Goal: Task Accomplishment & Management: Use online tool/utility

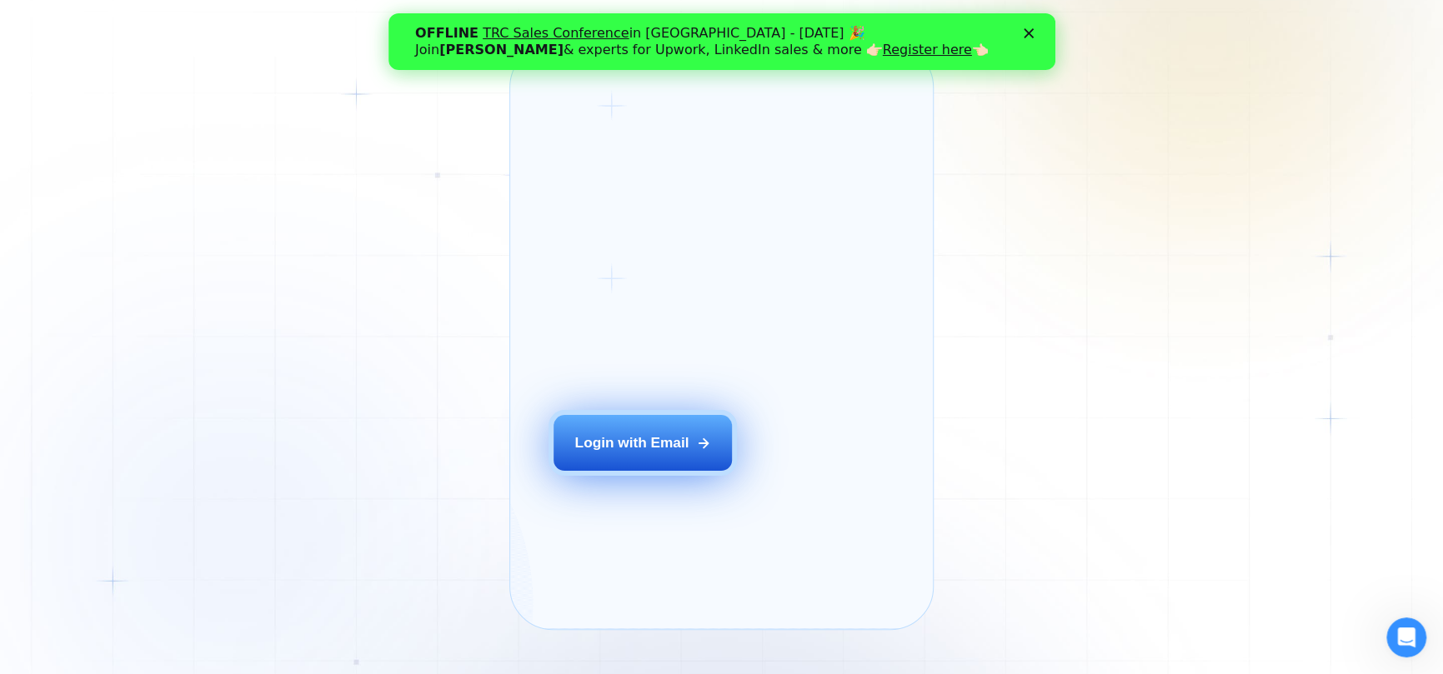
click at [634, 453] on div "Login with Email" at bounding box center [631, 443] width 114 height 20
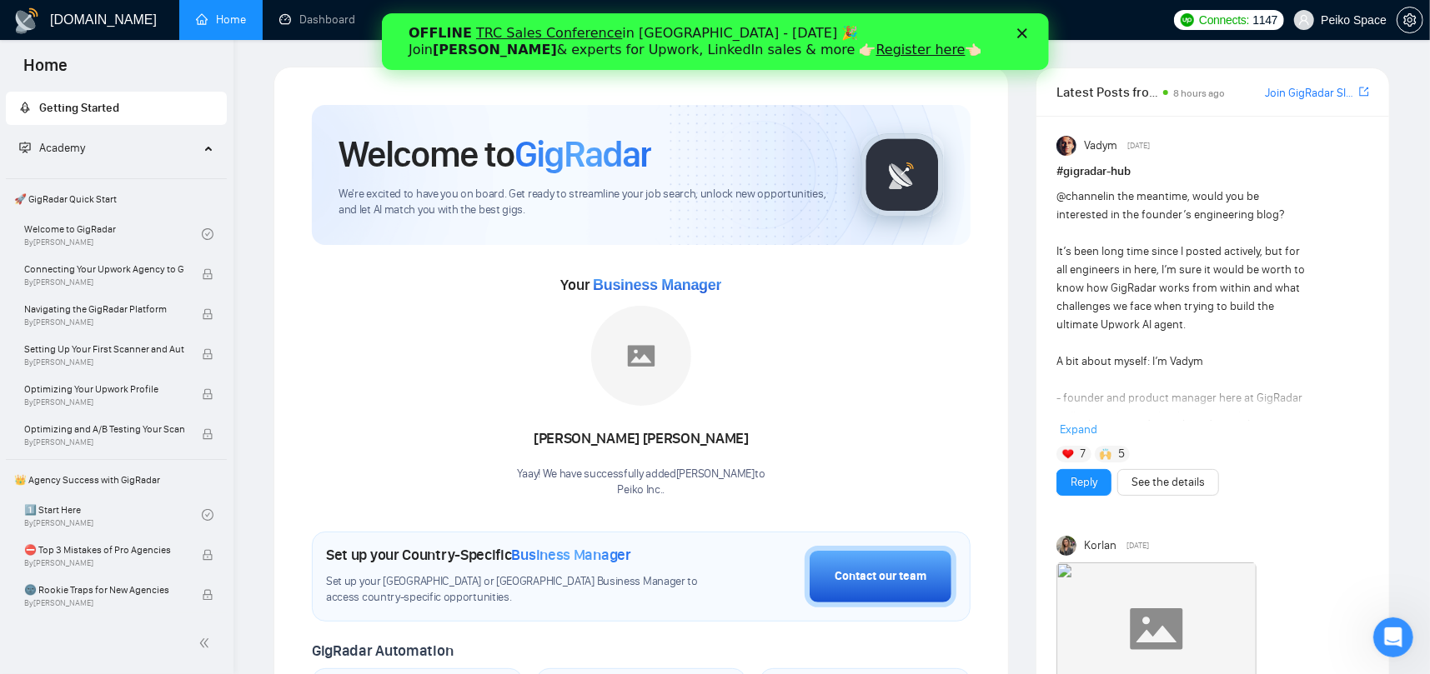
click at [1011, 33] on div "OFFLINE TRC Sales Conference in [GEOGRAPHIC_DATA] - [DATE] 🎉 Join [PERSON_NAME]…" at bounding box center [714, 41] width 613 height 43
click at [1018, 29] on polygon "Закрыть" at bounding box center [1021, 33] width 10 height 10
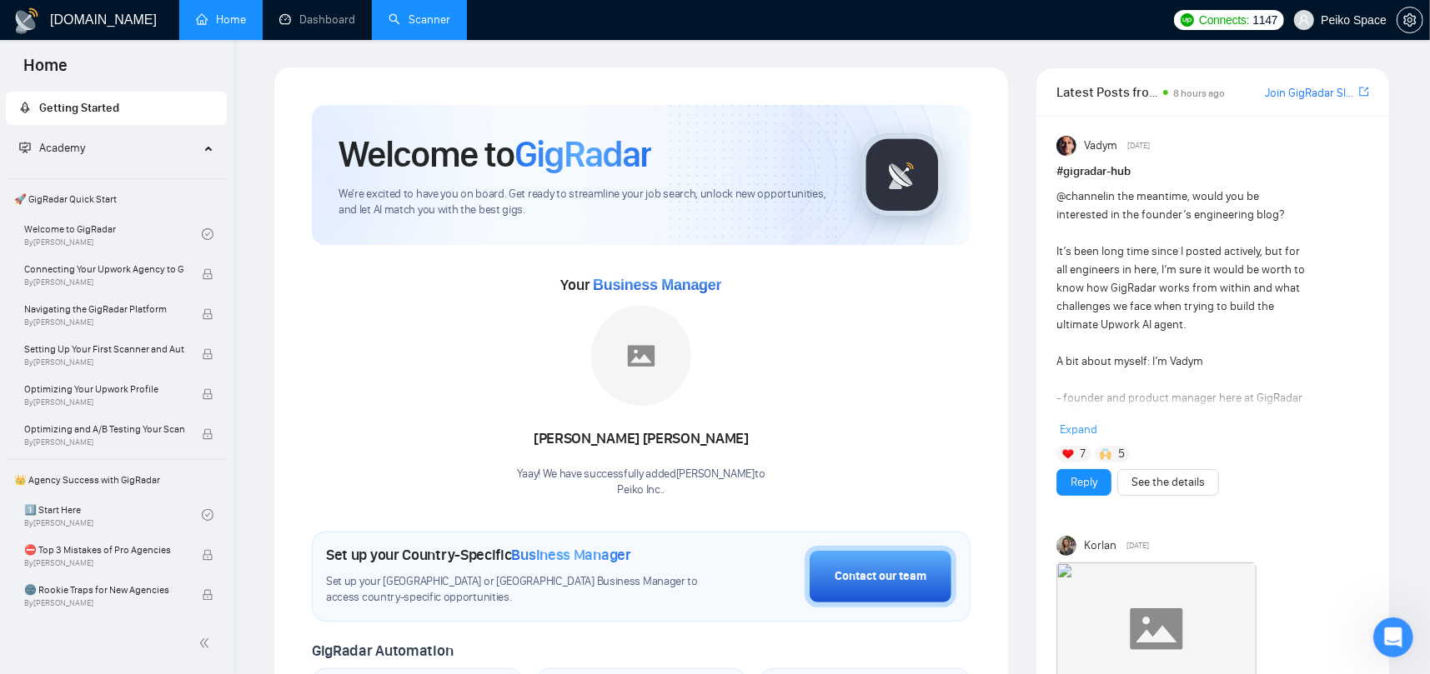
click at [398, 19] on link "Scanner" at bounding box center [419, 20] width 62 height 14
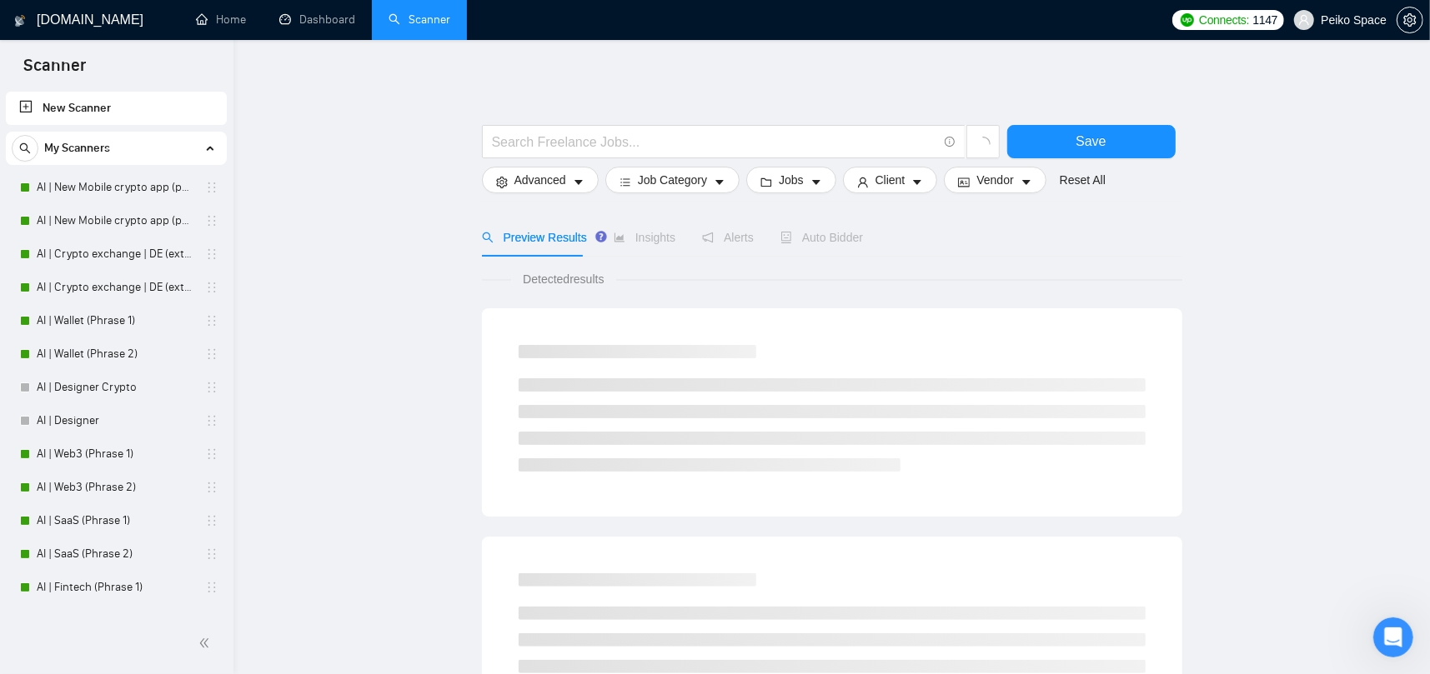
click at [338, 17] on link "Dashboard" at bounding box center [317, 20] width 76 height 14
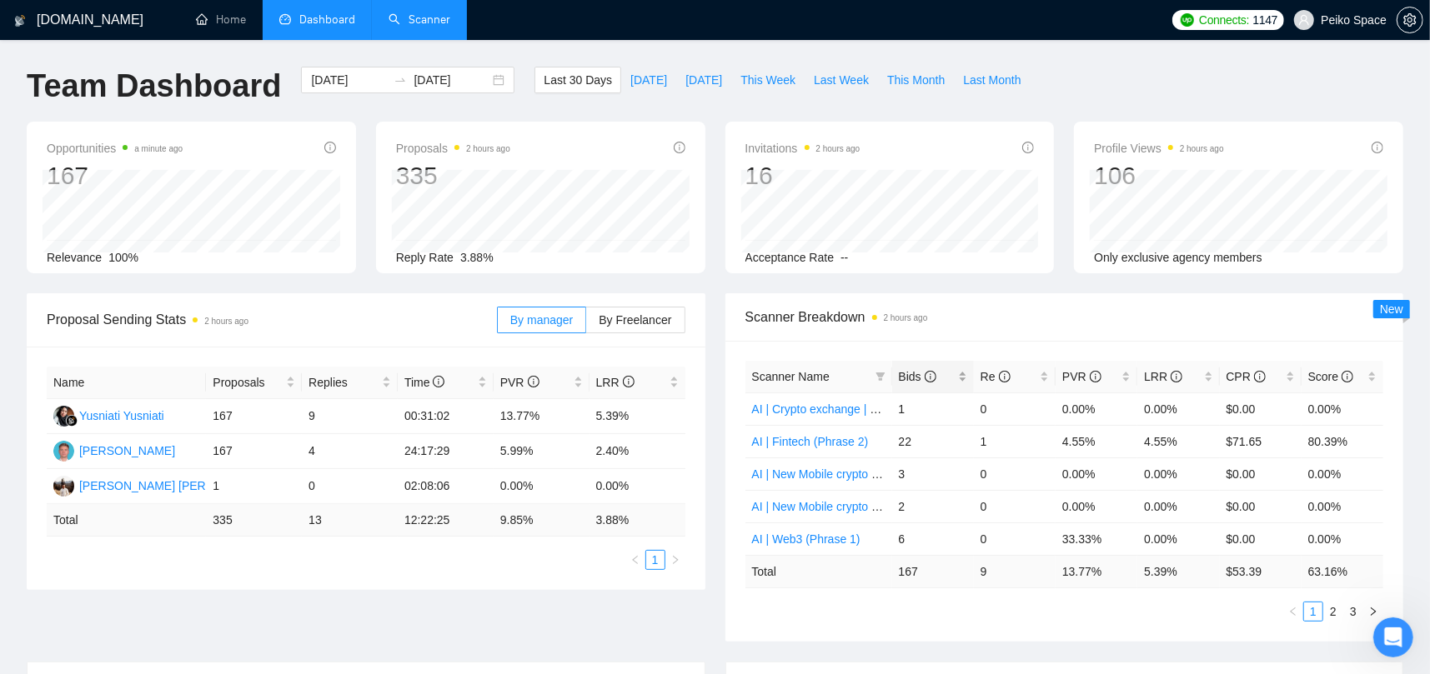
click at [921, 377] on span "Bids" at bounding box center [918, 376] width 38 height 13
click at [938, 376] on span "Bids" at bounding box center [927, 377] width 56 height 18
click at [984, 377] on span "Re" at bounding box center [995, 376] width 30 height 13
drag, startPoint x: 1104, startPoint y: 573, endPoint x: 1047, endPoint y: 569, distance: 56.8
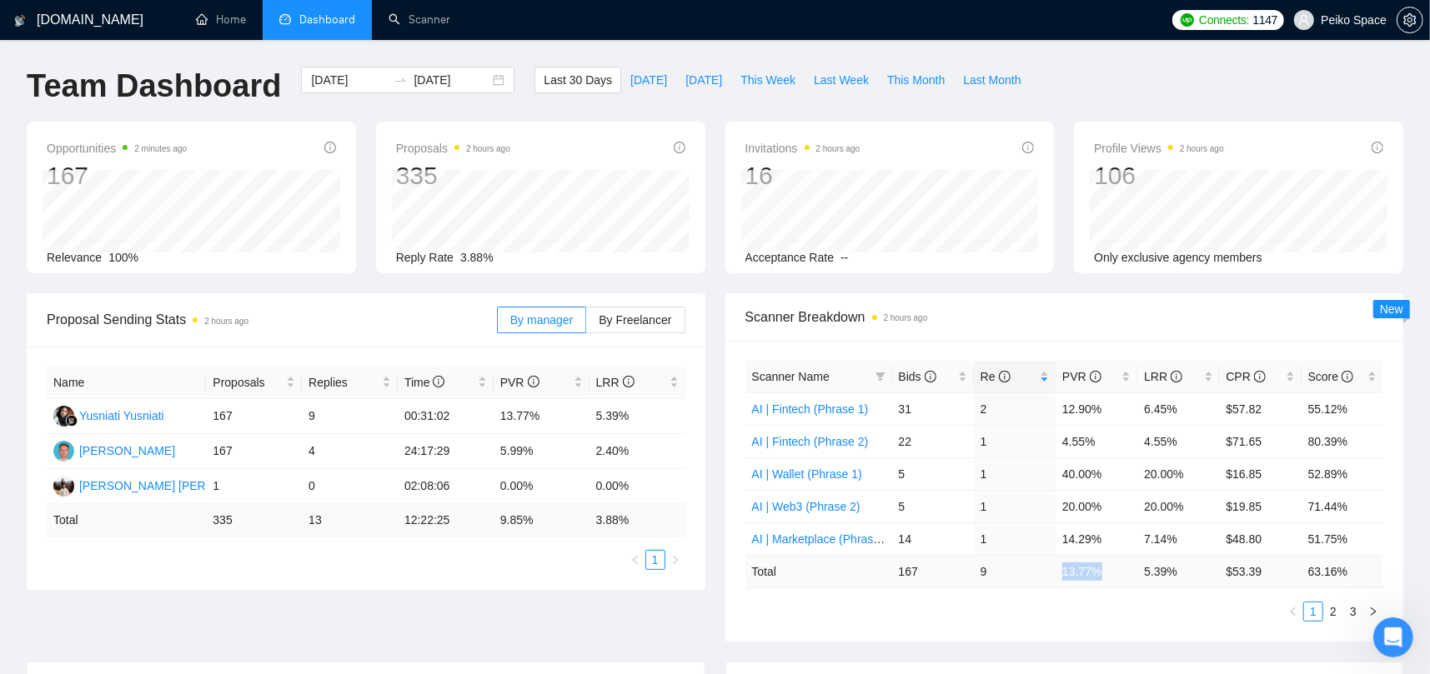
click at [1047, 569] on tr "Total 167 9 13.77 % 5.39 % $ 53.39 63.16 %" at bounding box center [1064, 571] width 638 height 33
drag, startPoint x: 1144, startPoint y: 567, endPoint x: 1176, endPoint y: 569, distance: 32.6
click at [1176, 569] on td "5.39 %" at bounding box center [1178, 571] width 82 height 33
click at [1328, 609] on link "2" at bounding box center [1333, 612] width 18 height 18
drag, startPoint x: 839, startPoint y: 408, endPoint x: 886, endPoint y: 397, distance: 48.7
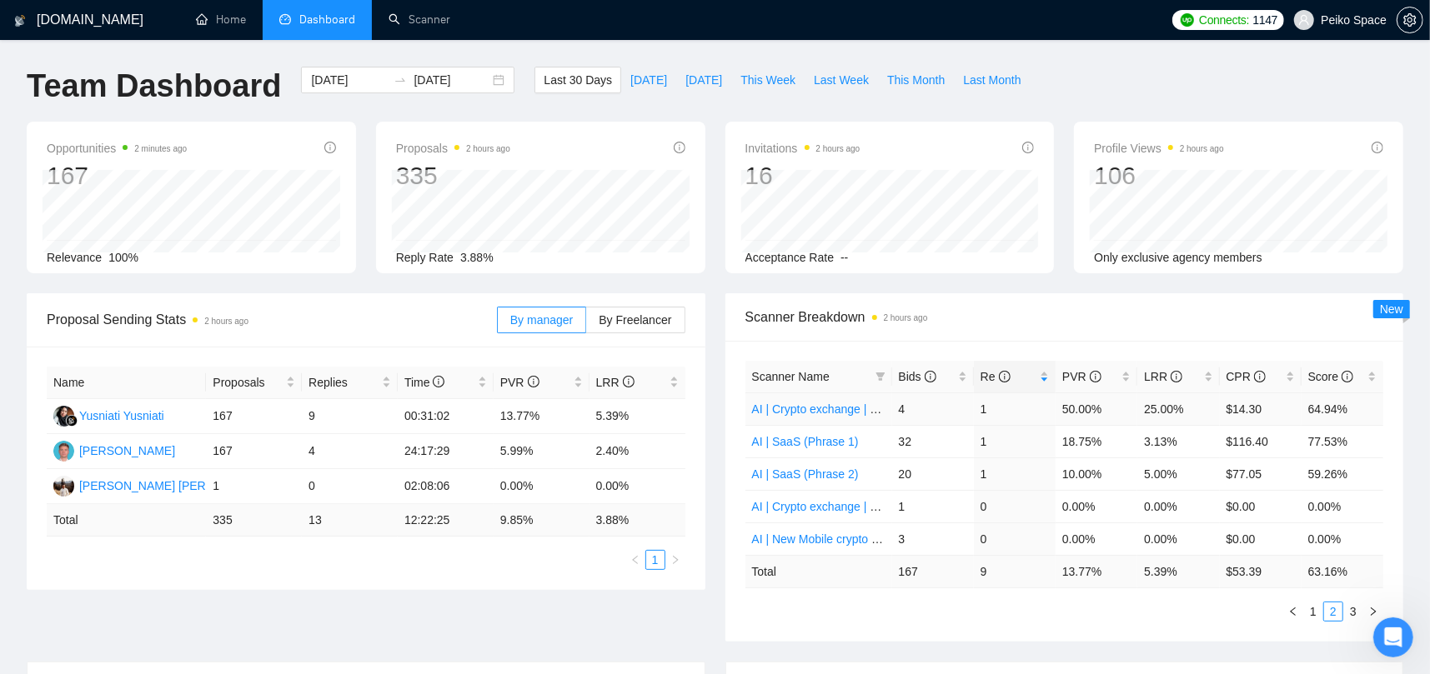
click at [886, 397] on td "AI | Crypto exchange | DE (extended) Phrase 1" at bounding box center [818, 409] width 147 height 33
click at [869, 405] on link "AI | Crypto exchange | DE (extended) Phrase 1" at bounding box center [873, 409] width 243 height 13
click at [1332, 608] on link "2" at bounding box center [1333, 612] width 18 height 18
click at [1355, 613] on link "3" at bounding box center [1353, 612] width 18 height 18
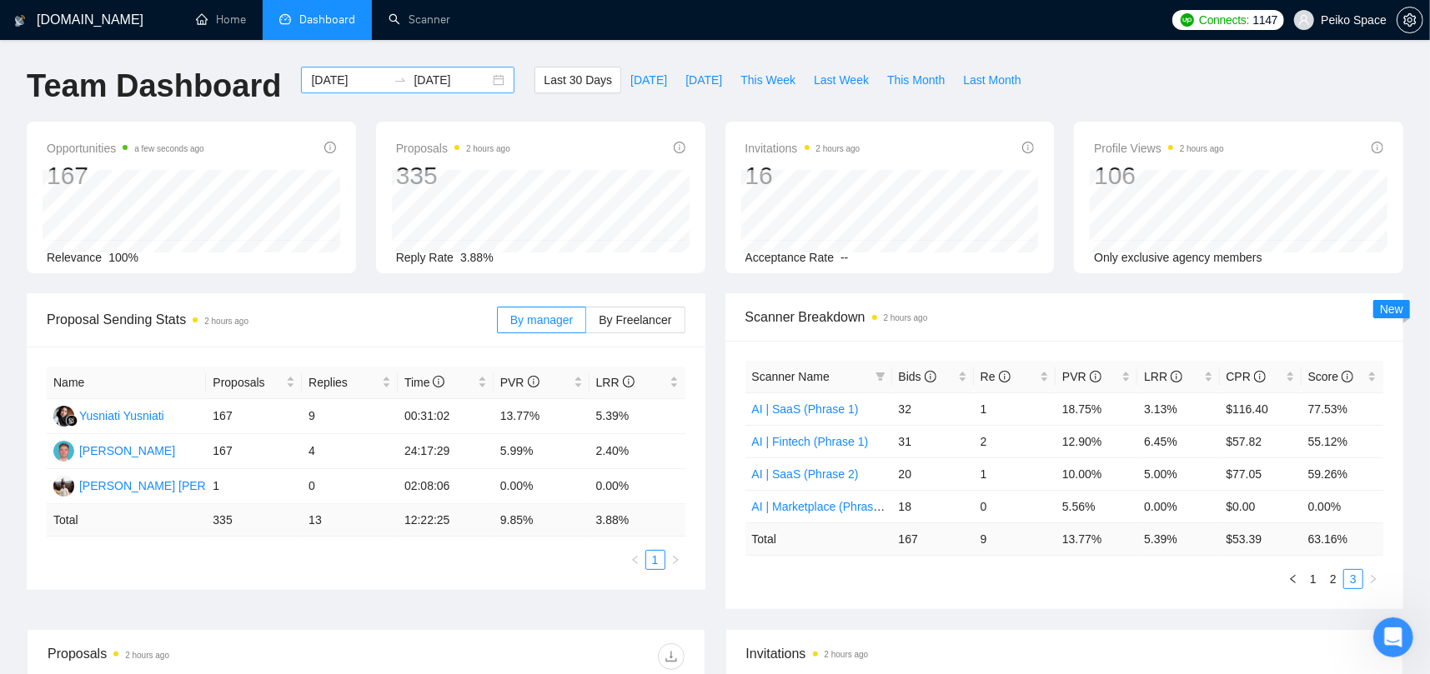
click at [497, 78] on div "2025-09-14 2025-10-14" at bounding box center [407, 80] width 213 height 27
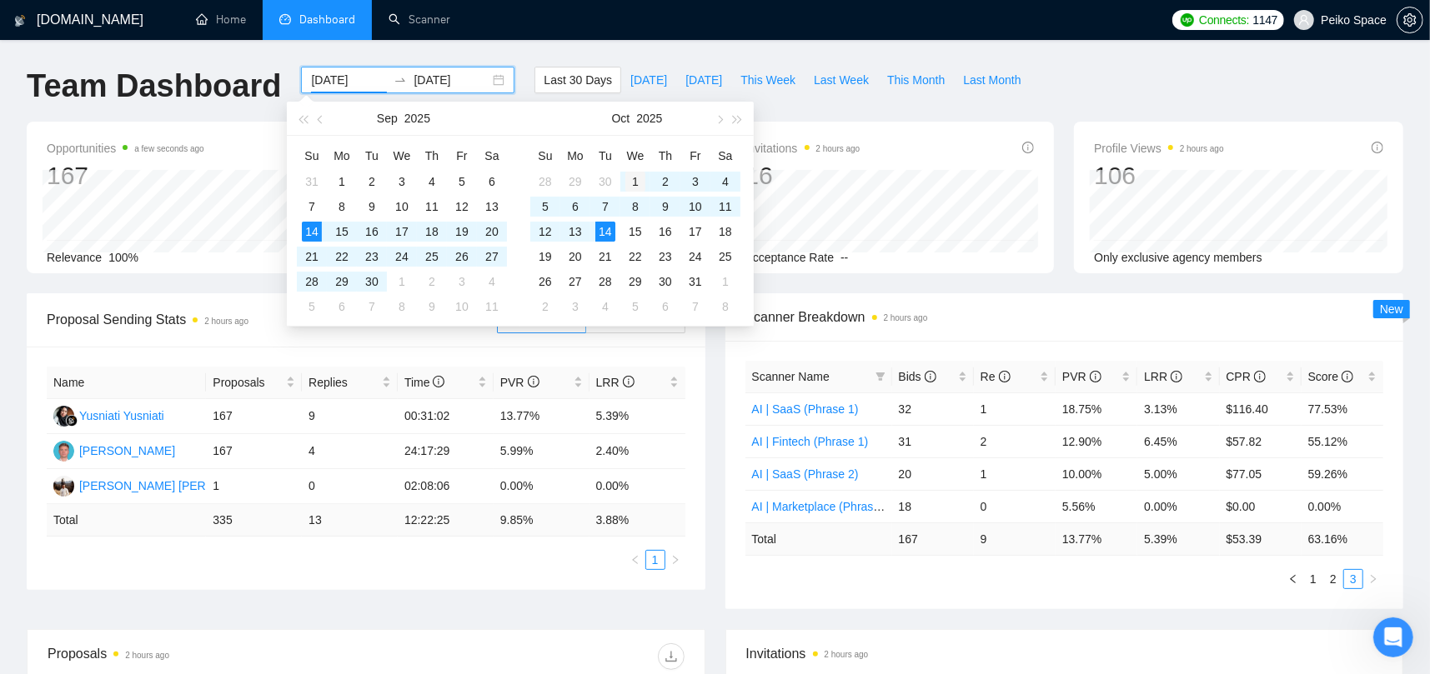
type input "2025-10-01"
click at [633, 175] on div "1" at bounding box center [635, 182] width 20 height 20
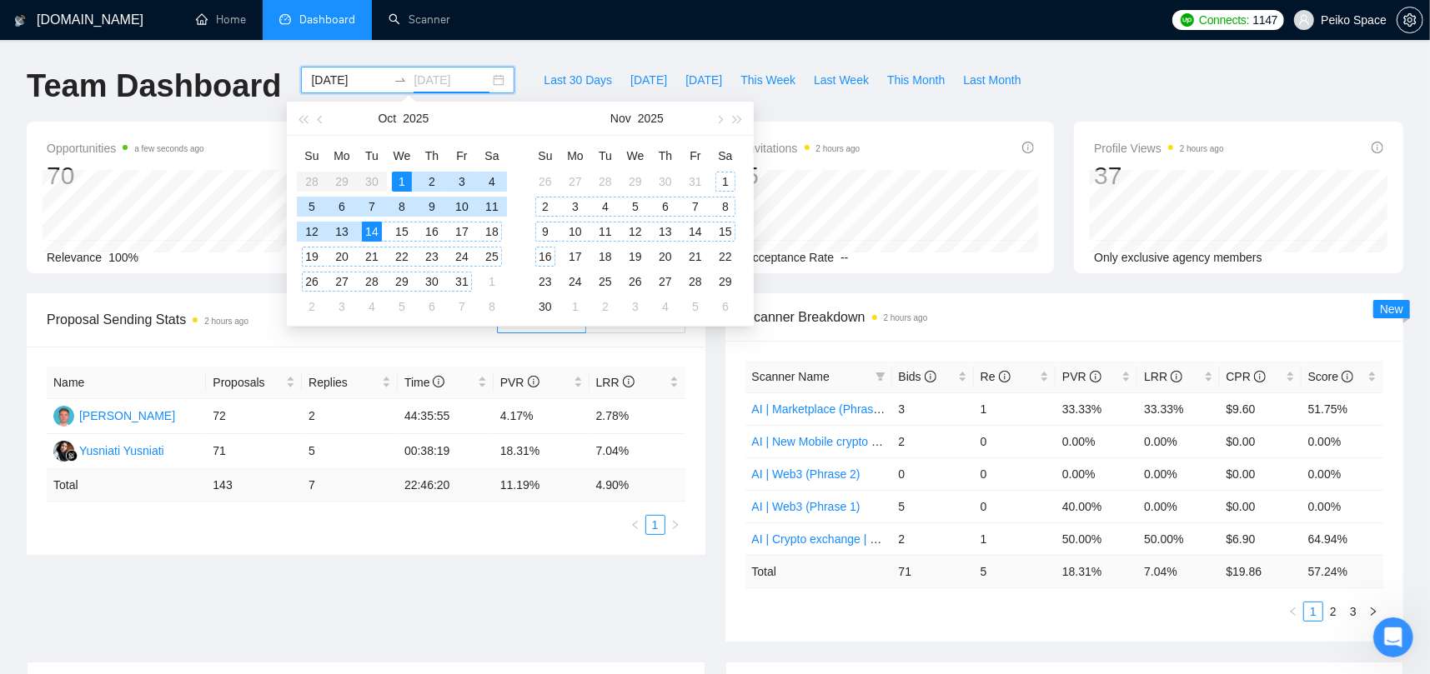
type input "2025-10-14"
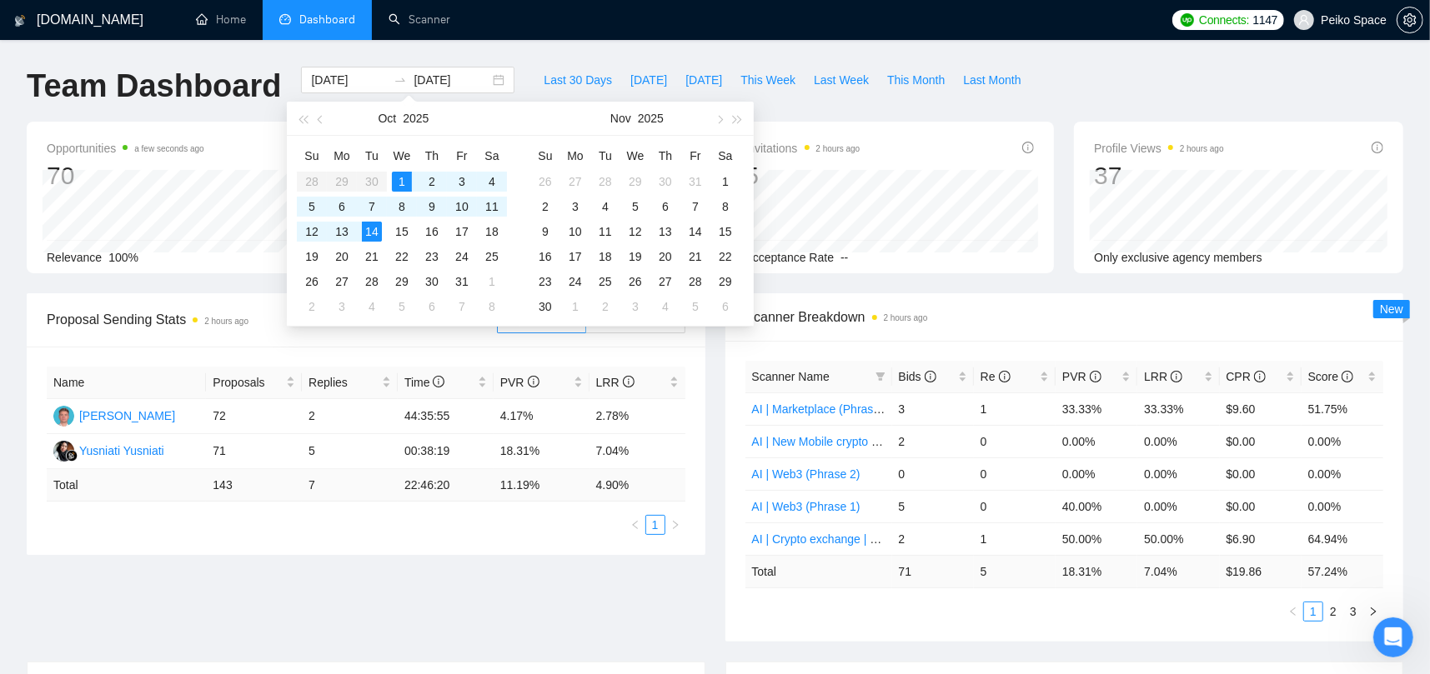
click at [978, 308] on span "Scanner Breakdown 2 hours ago" at bounding box center [1064, 317] width 638 height 21
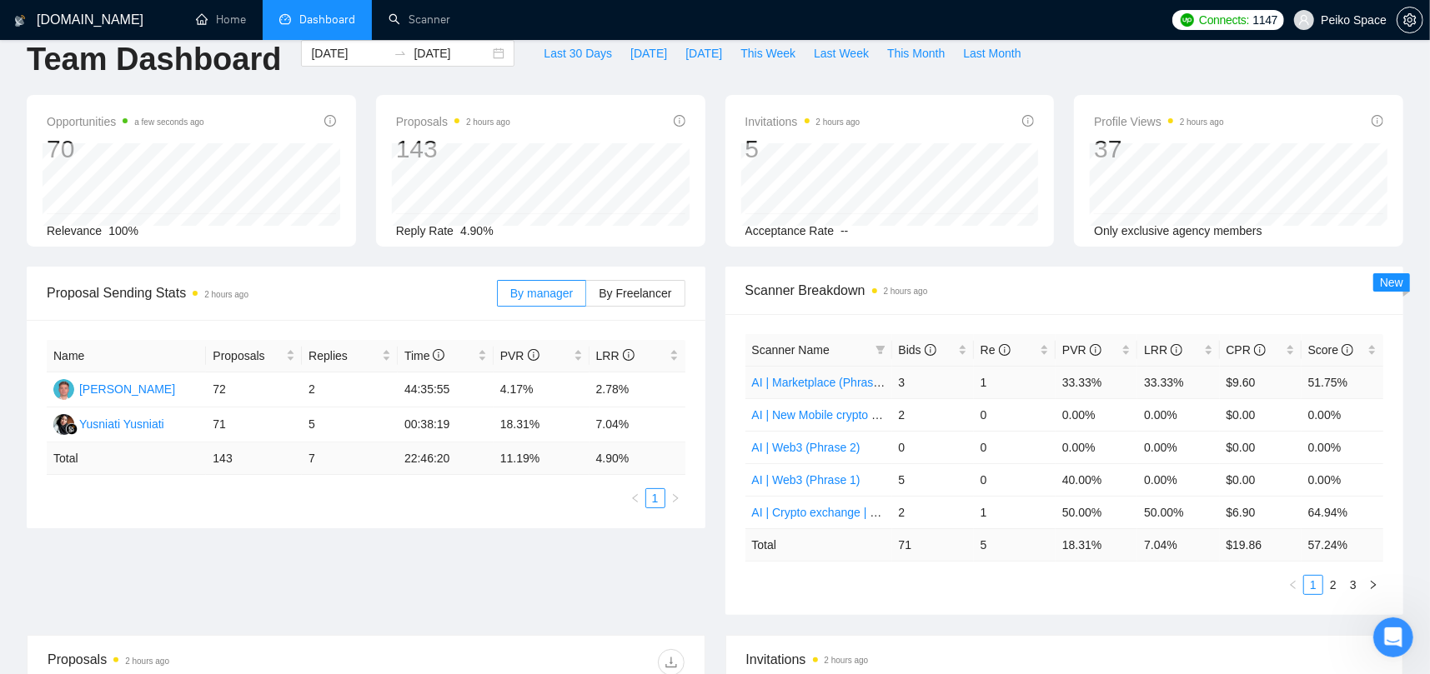
scroll to position [83, 0]
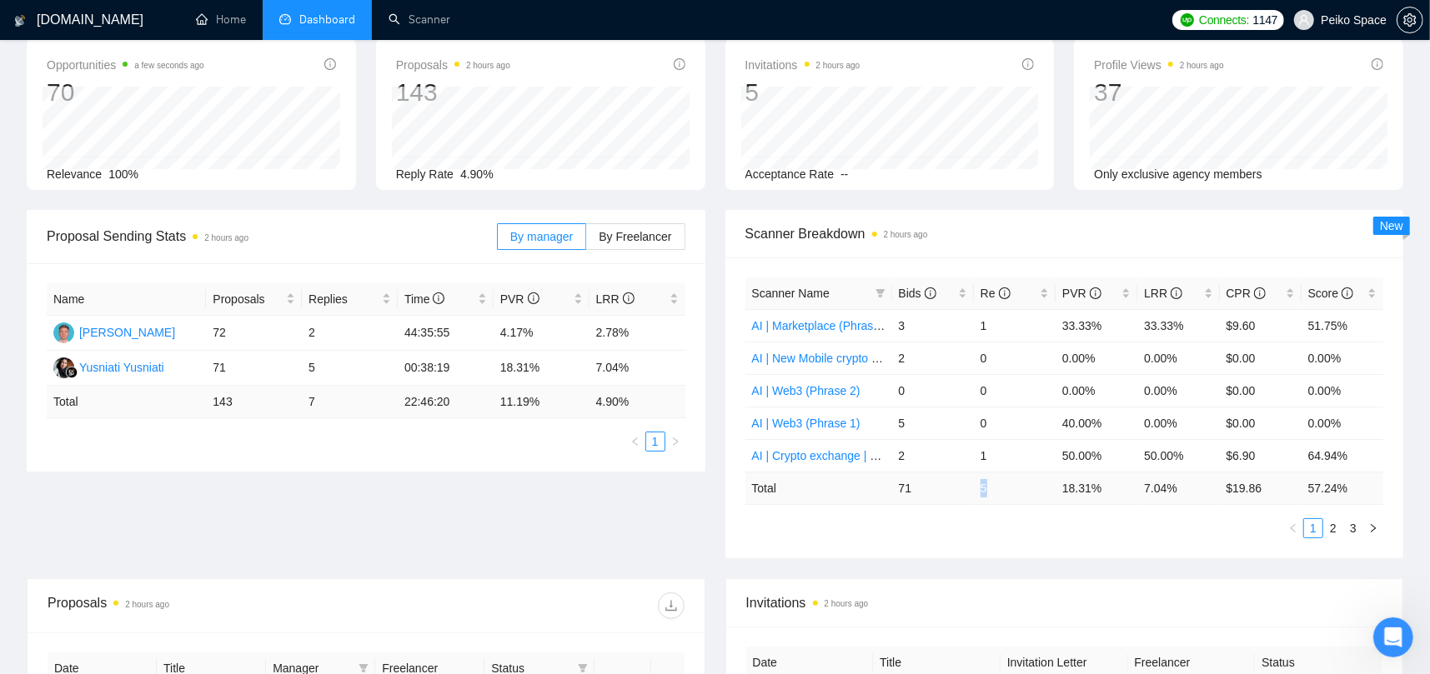
drag, startPoint x: 977, startPoint y: 485, endPoint x: 1064, endPoint y: 488, distance: 87.6
click at [1015, 489] on td "5" at bounding box center [1015, 488] width 82 height 33
drag, startPoint x: 1059, startPoint y: 485, endPoint x: 1110, endPoint y: 487, distance: 50.9
click at [1108, 487] on td "18.31 %" at bounding box center [1096, 488] width 82 height 33
drag, startPoint x: 1166, startPoint y: 486, endPoint x: 1177, endPoint y: 486, distance: 10.8
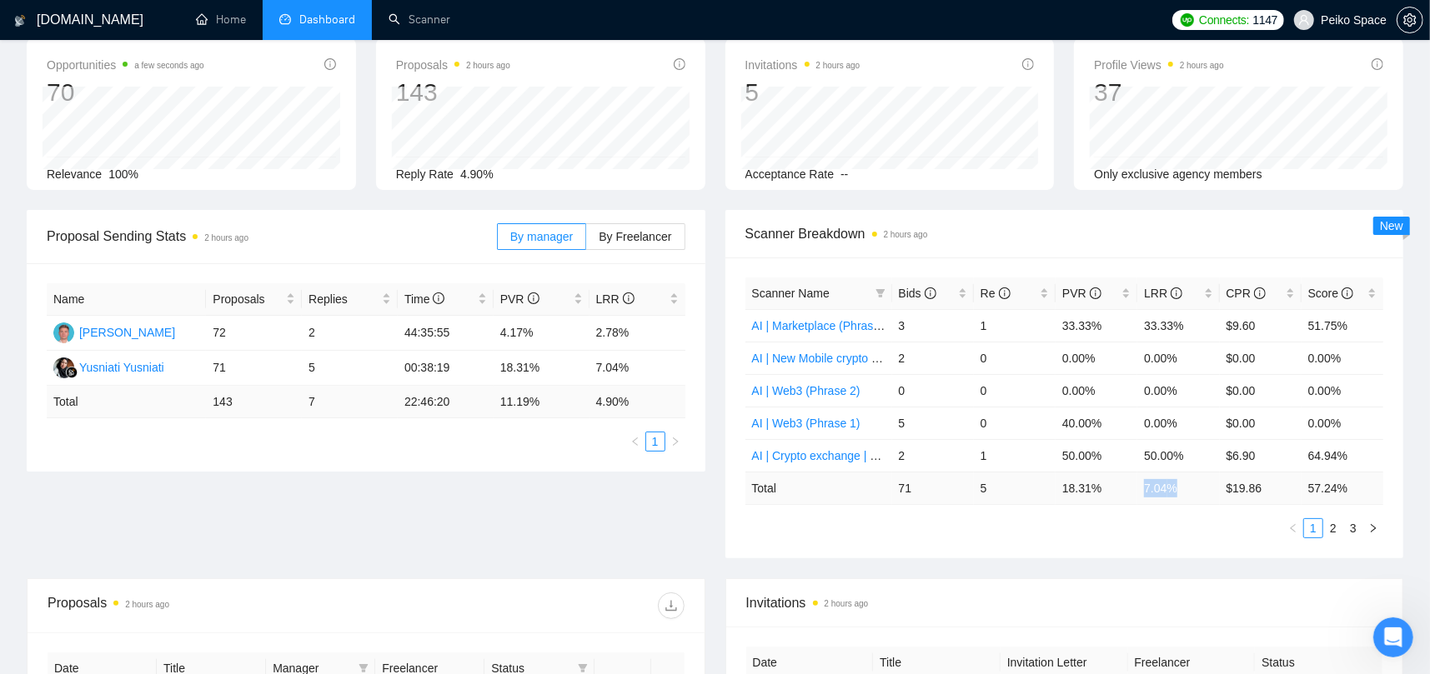
click at [1177, 486] on td "7.04 %" at bounding box center [1178, 488] width 82 height 33
drag, startPoint x: 1068, startPoint y: 487, endPoint x: 1166, endPoint y: 490, distance: 98.4
click at [1166, 490] on tr "Total 71 5 18.31 % 7.04 % $ 19.86 57.24 %" at bounding box center [1064, 488] width 638 height 33
click at [1039, 497] on td "5" at bounding box center [1015, 488] width 82 height 33
click at [1070, 294] on span "PVR" at bounding box center [1081, 293] width 39 height 13
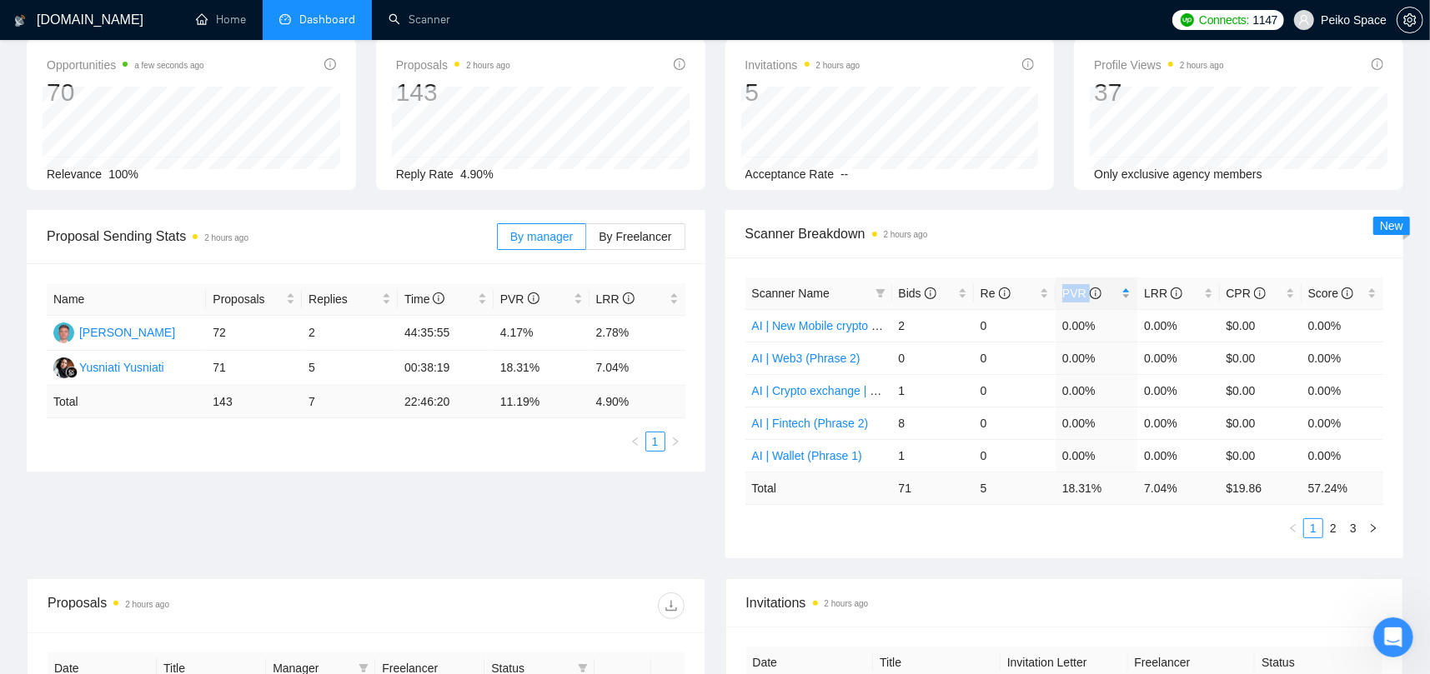
click at [1070, 294] on span "PVR" at bounding box center [1081, 293] width 39 height 13
drag, startPoint x: 1065, startPoint y: 323, endPoint x: 1091, endPoint y: 326, distance: 26.0
click at [1091, 325] on td "50.00%" at bounding box center [1096, 325] width 82 height 33
drag, startPoint x: 1073, startPoint y: 353, endPoint x: 1086, endPoint y: 358, distance: 14.2
click at [1088, 357] on td "40.00%" at bounding box center [1096, 358] width 82 height 33
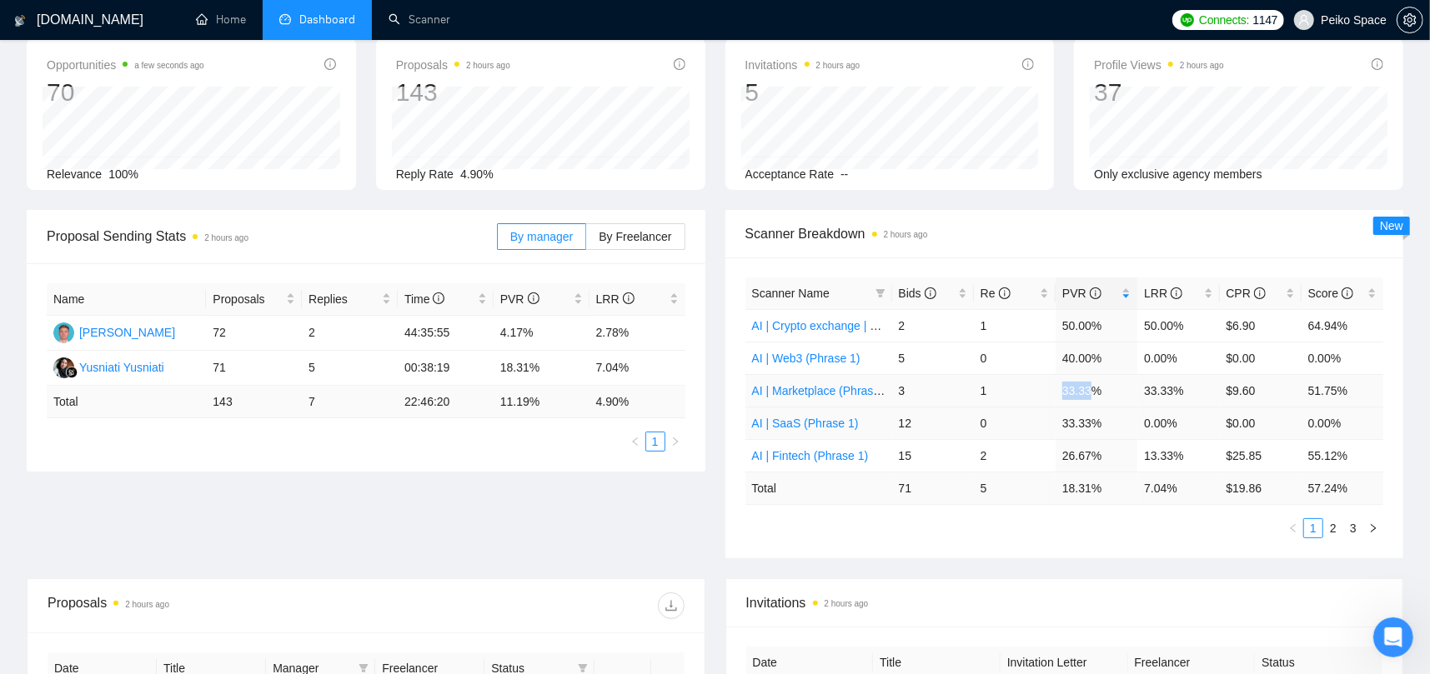
drag, startPoint x: 1064, startPoint y: 383, endPoint x: 1071, endPoint y: 410, distance: 27.7
click at [1089, 393] on td "33.33%" at bounding box center [1096, 390] width 82 height 33
drag, startPoint x: 1066, startPoint y: 414, endPoint x: 1092, endPoint y: 423, distance: 27.2
click at [1092, 423] on td "33.33%" at bounding box center [1096, 423] width 82 height 33
drag, startPoint x: 1074, startPoint y: 450, endPoint x: 1105, endPoint y: 453, distance: 31.8
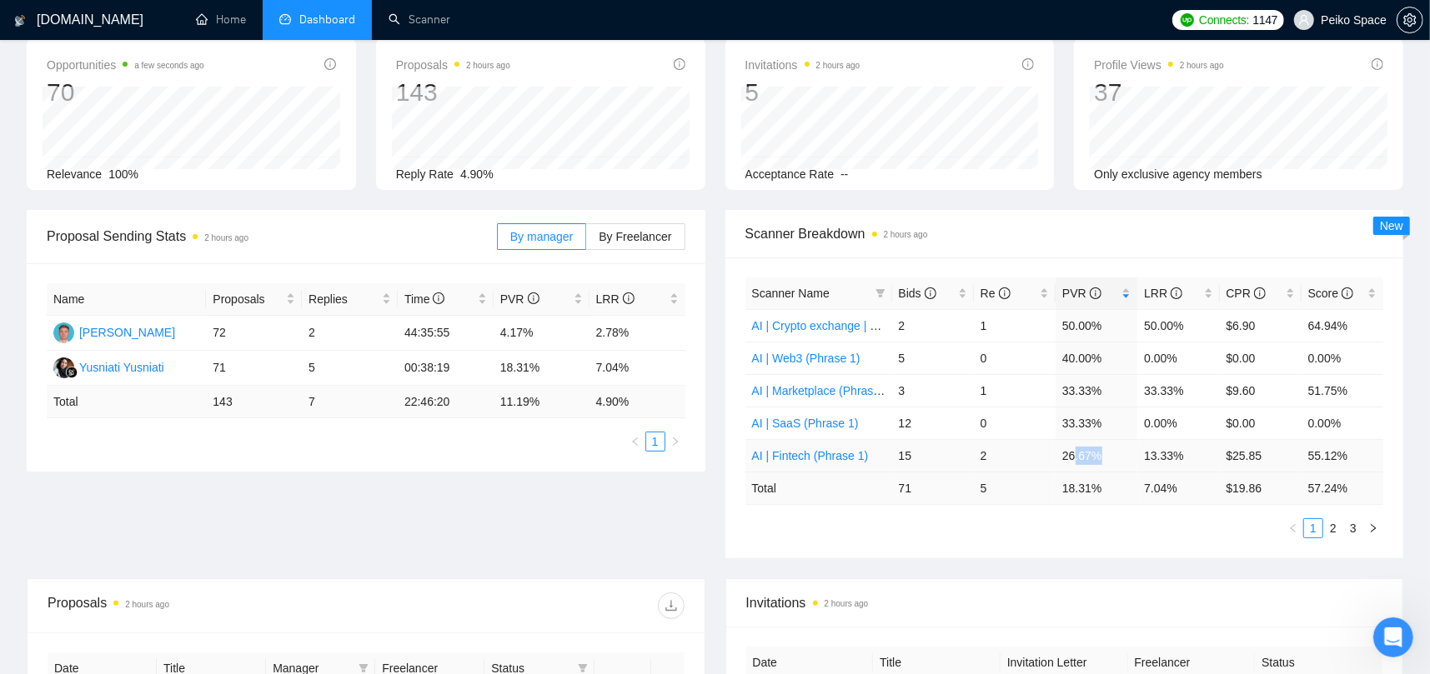
click at [1105, 453] on td "26.67%" at bounding box center [1096, 455] width 82 height 33
click at [1080, 293] on span "PVR" at bounding box center [1081, 293] width 39 height 13
click at [1118, 290] on span "PVR" at bounding box center [1090, 293] width 56 height 18
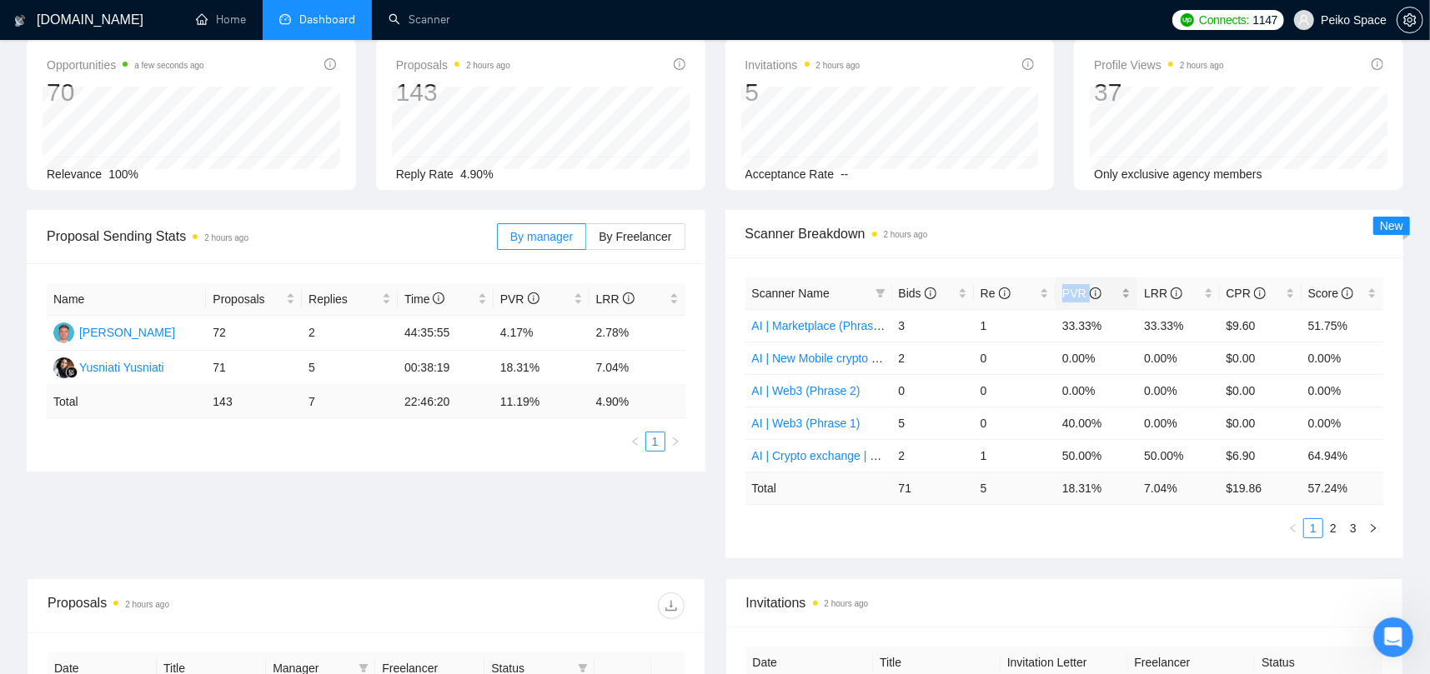
click at [1118, 290] on span "PVR" at bounding box center [1090, 293] width 56 height 18
click at [1336, 526] on link "2" at bounding box center [1333, 528] width 18 height 18
click at [1351, 529] on link "3" at bounding box center [1353, 528] width 18 height 18
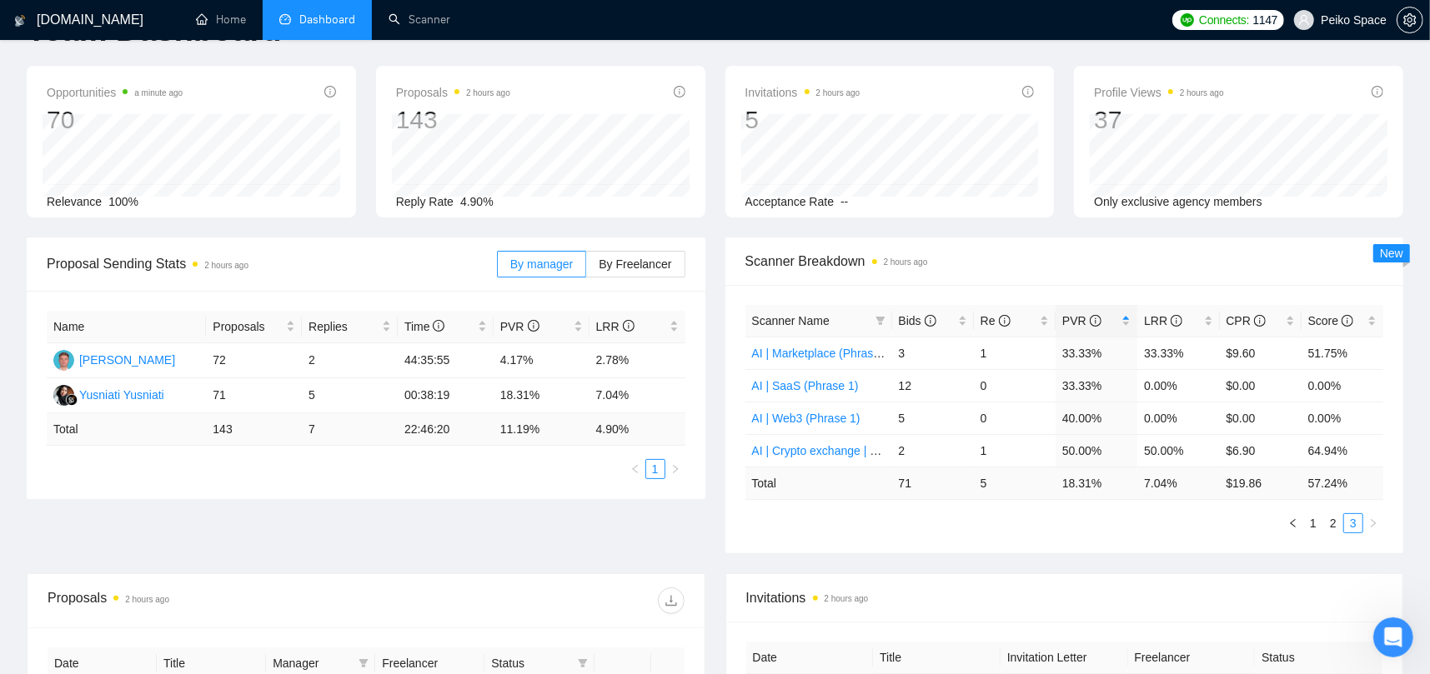
scroll to position [0, 0]
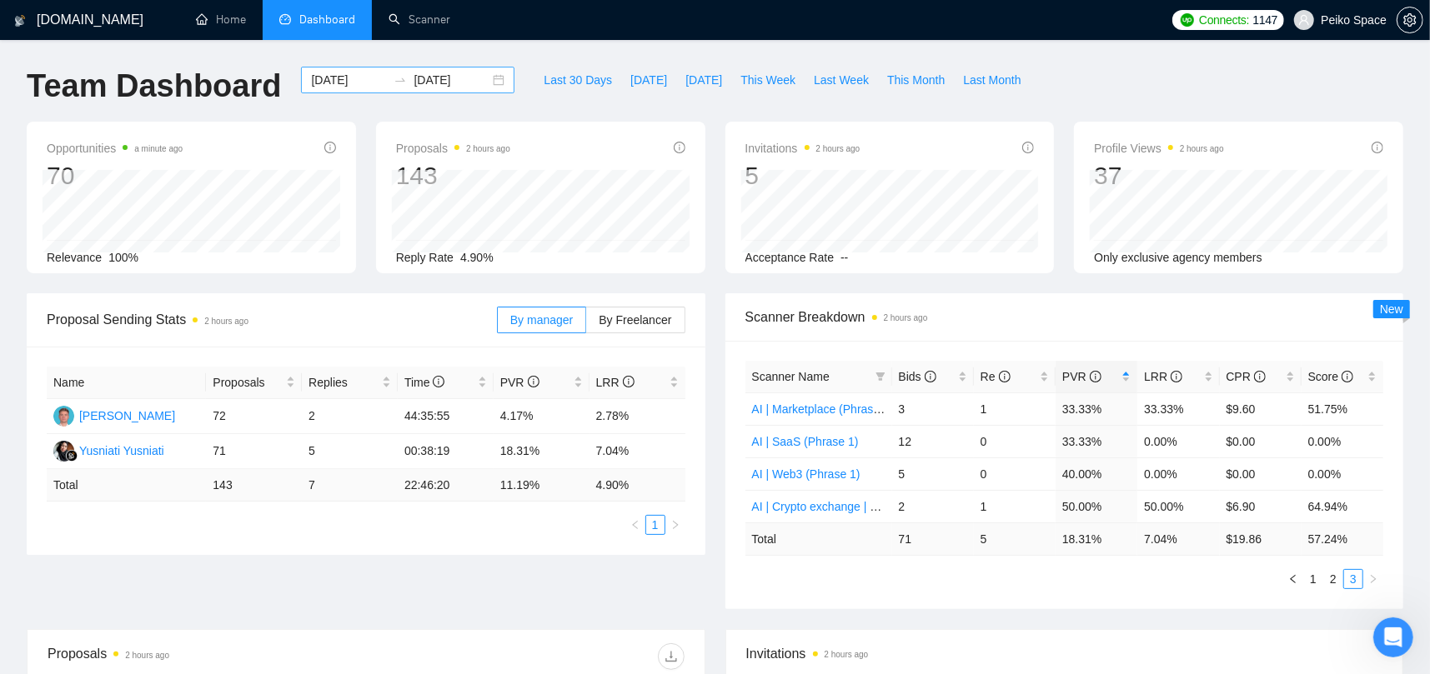
click at [495, 71] on div "2025-10-01 2025-10-14" at bounding box center [407, 80] width 213 height 27
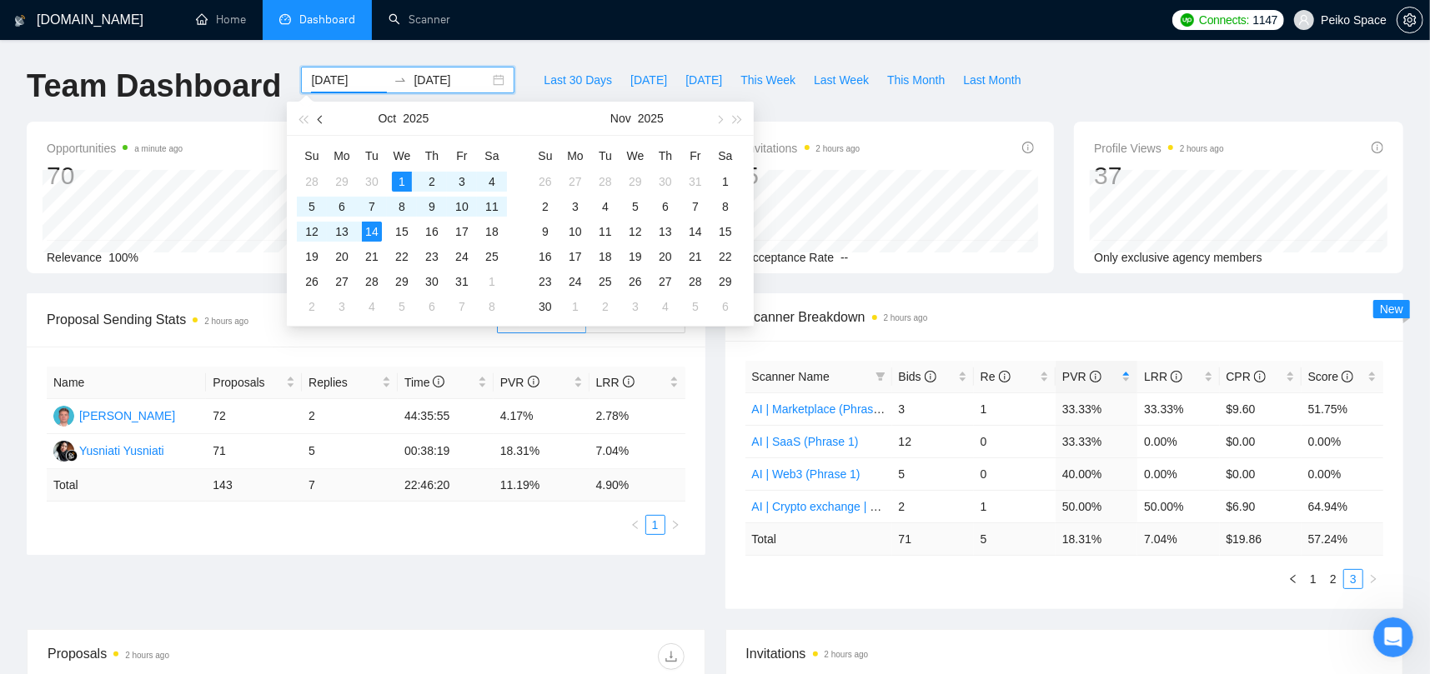
click at [324, 115] on button "button" at bounding box center [321, 118] width 18 height 33
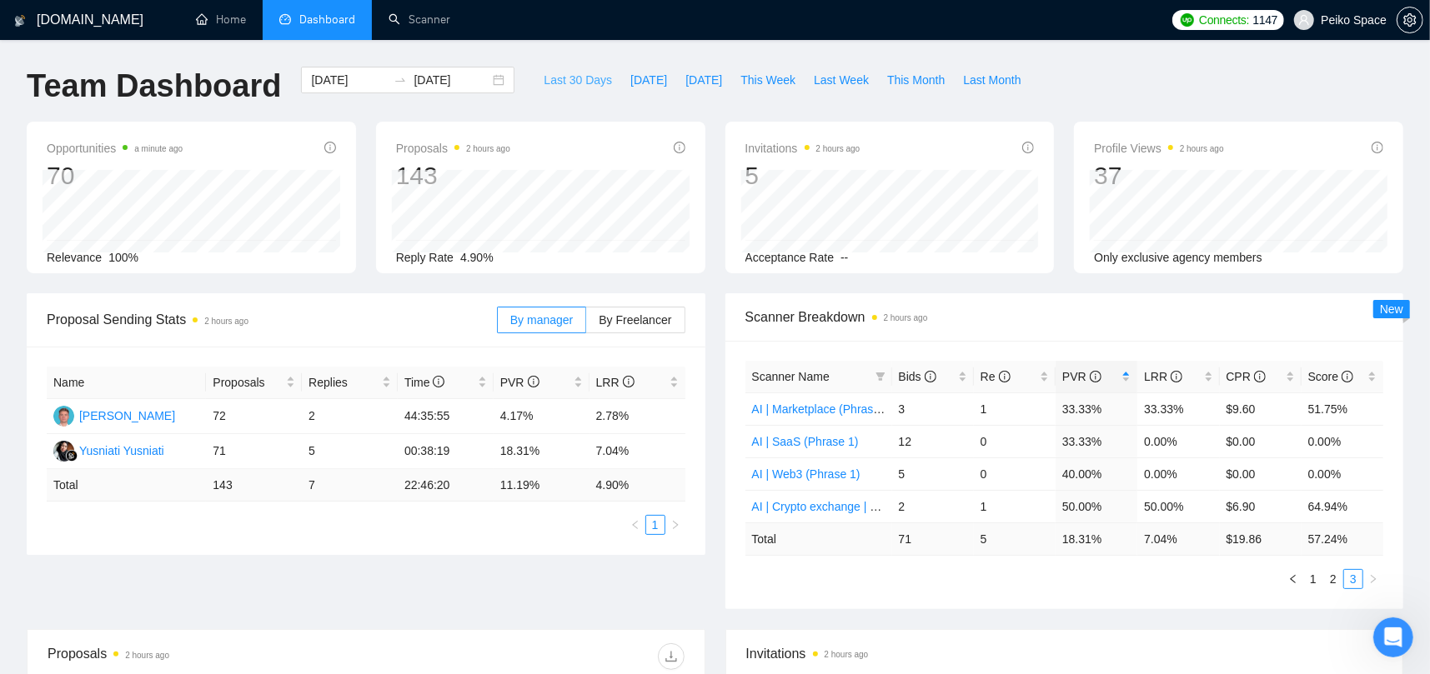
click at [556, 81] on span "Last 30 Days" at bounding box center [577, 80] width 68 height 18
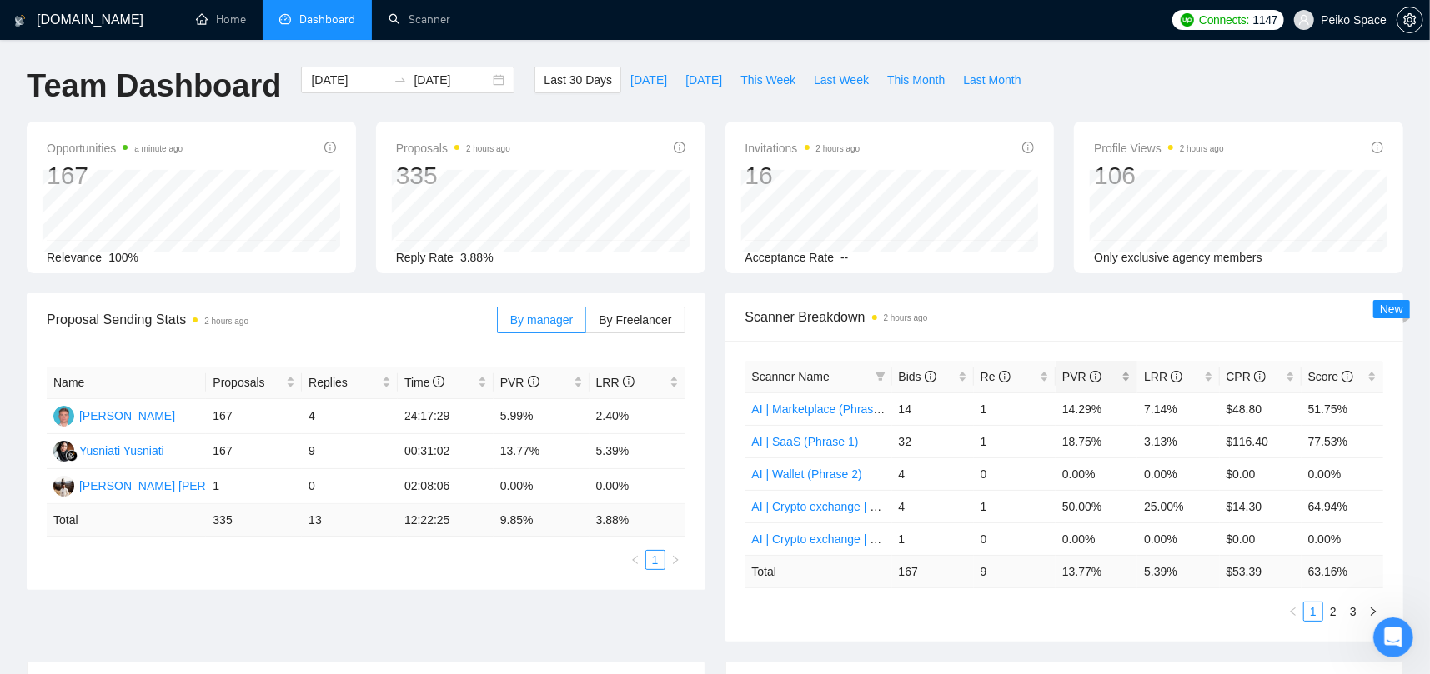
click at [1069, 378] on span "PVR" at bounding box center [1081, 376] width 39 height 13
click at [1073, 376] on span "PVR" at bounding box center [1081, 376] width 39 height 13
drag, startPoint x: 1150, startPoint y: 570, endPoint x: 1173, endPoint y: 570, distance: 22.5
click at [1173, 570] on td "5.39 %" at bounding box center [1178, 571] width 82 height 33
click at [488, 78] on div "2025-09-14 2025-10-14" at bounding box center [407, 80] width 213 height 27
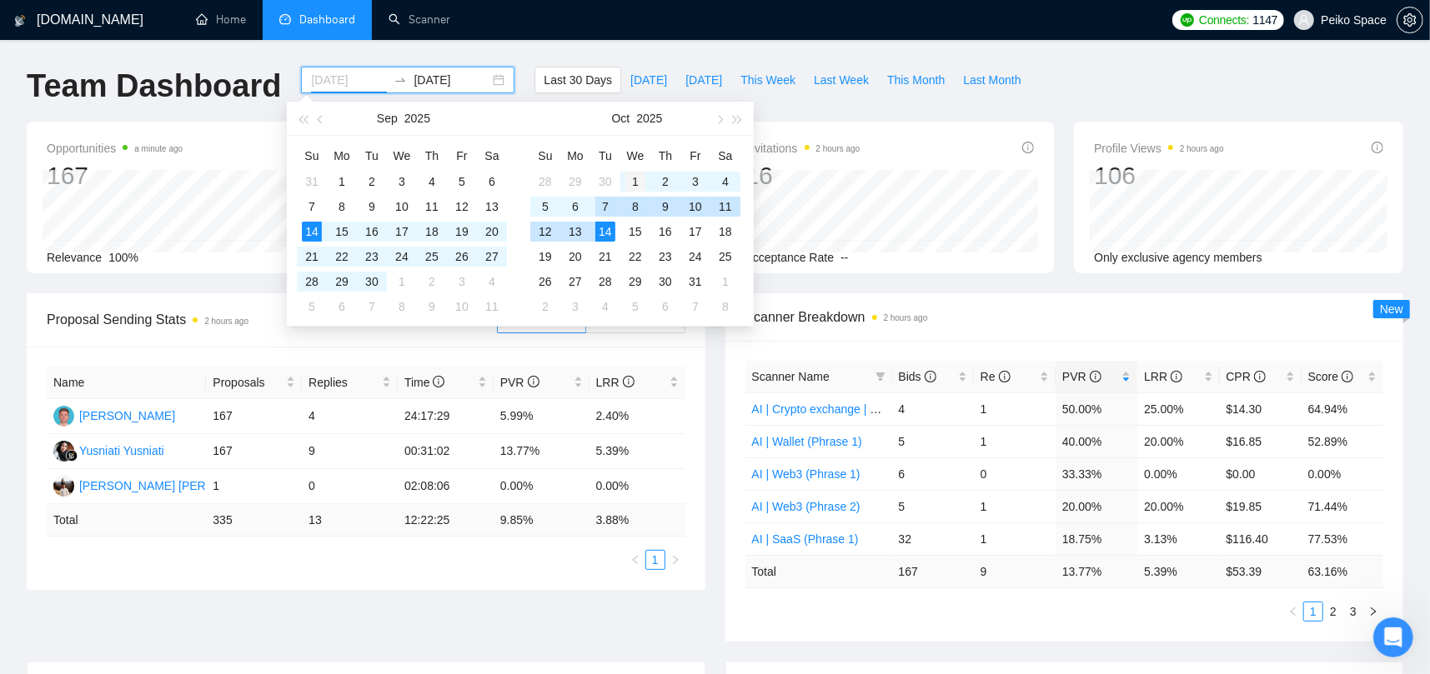
type input "2025-10-01"
click at [625, 181] on div "1" at bounding box center [635, 182] width 20 height 20
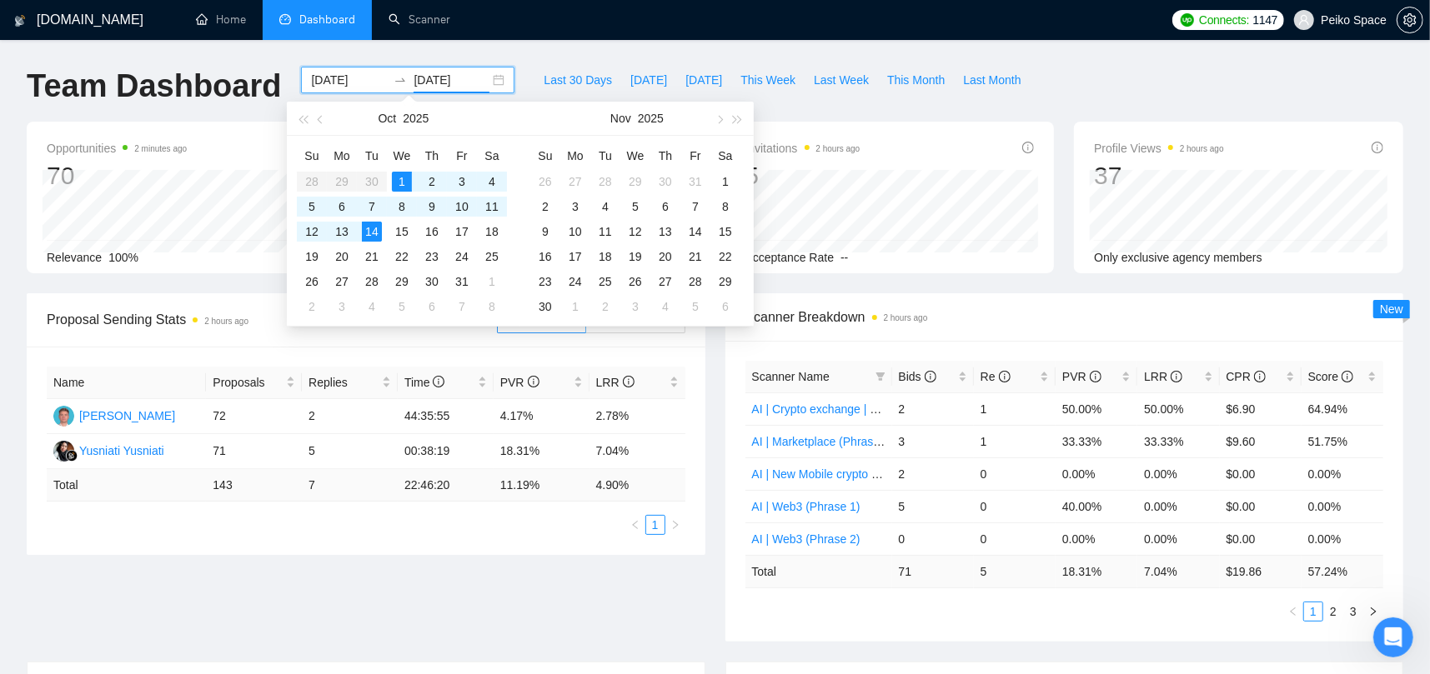
type input "2025-10-14"
click at [854, 114] on div "Last 30 Days Today Yesterday This Week Last Week This Month Last Month" at bounding box center [781, 94] width 515 height 55
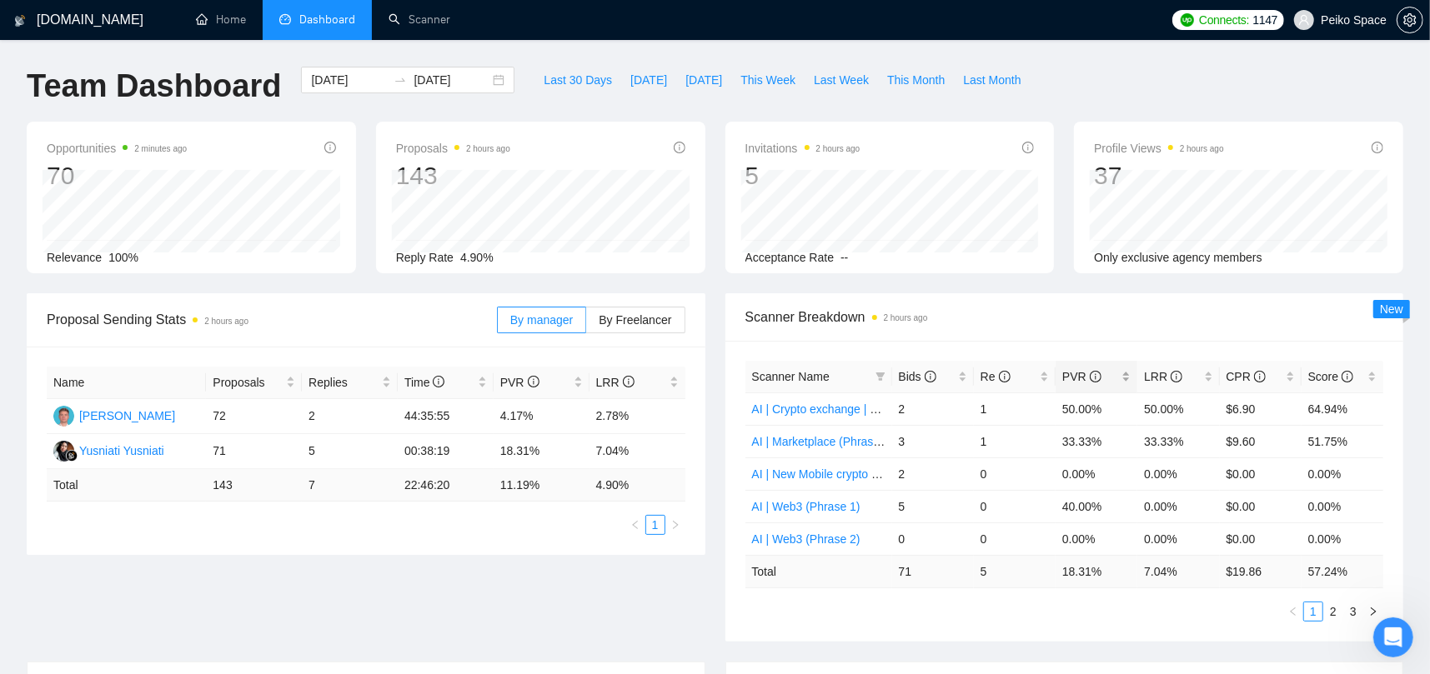
click at [1069, 380] on span "PVR" at bounding box center [1081, 376] width 39 height 13
click at [1154, 378] on span "LRR" at bounding box center [1163, 376] width 38 height 13
click at [1163, 376] on span "LRR" at bounding box center [1163, 376] width 38 height 13
click at [878, 374] on icon "filter" at bounding box center [879, 377] width 9 height 8
click at [864, 350] on div "Scanner Name Bids Re PVR LRR CPR Score AI | Crypto exchange | DE (extended) Phr…" at bounding box center [1064, 491] width 679 height 301
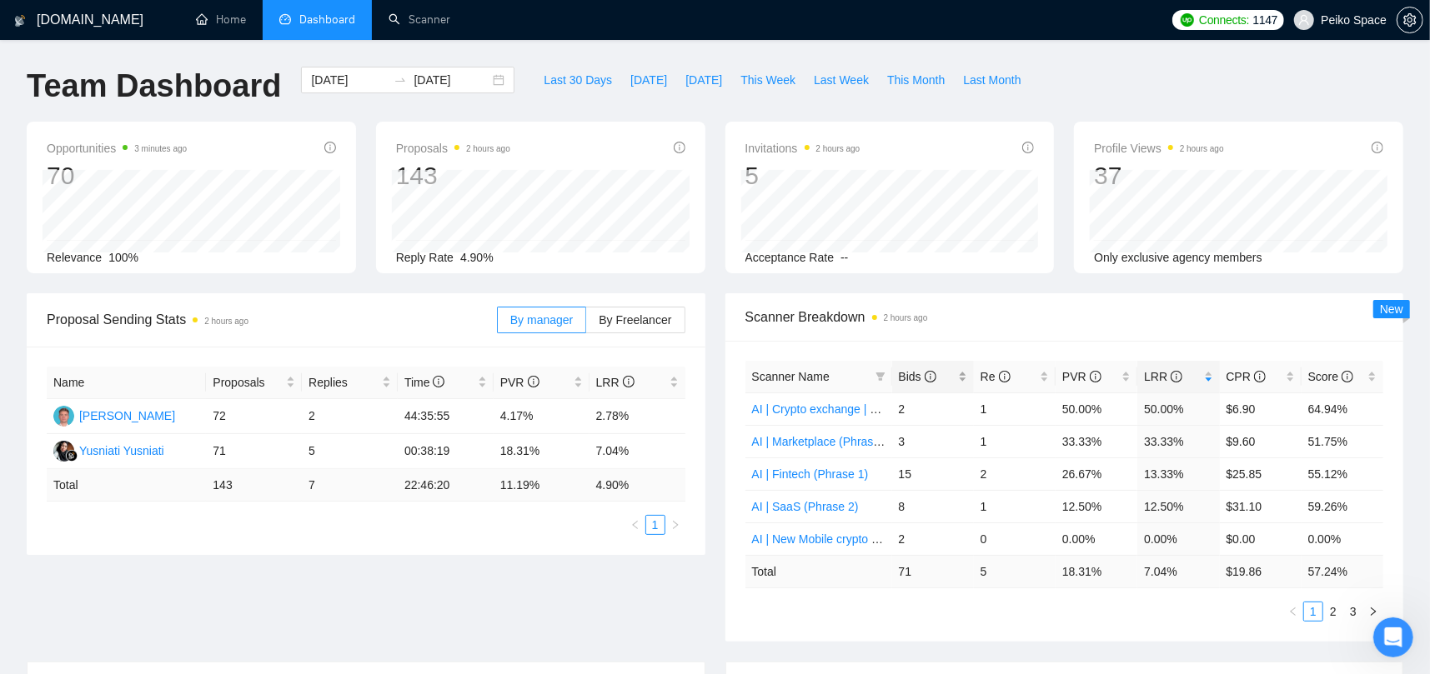
click at [910, 376] on span "Bids" at bounding box center [918, 376] width 38 height 13
drag, startPoint x: 910, startPoint y: 408, endPoint x: 894, endPoint y: 406, distance: 16.8
click at [894, 406] on td "15" at bounding box center [933, 409] width 82 height 33
drag, startPoint x: 913, startPoint y: 439, endPoint x: 894, endPoint y: 438, distance: 19.2
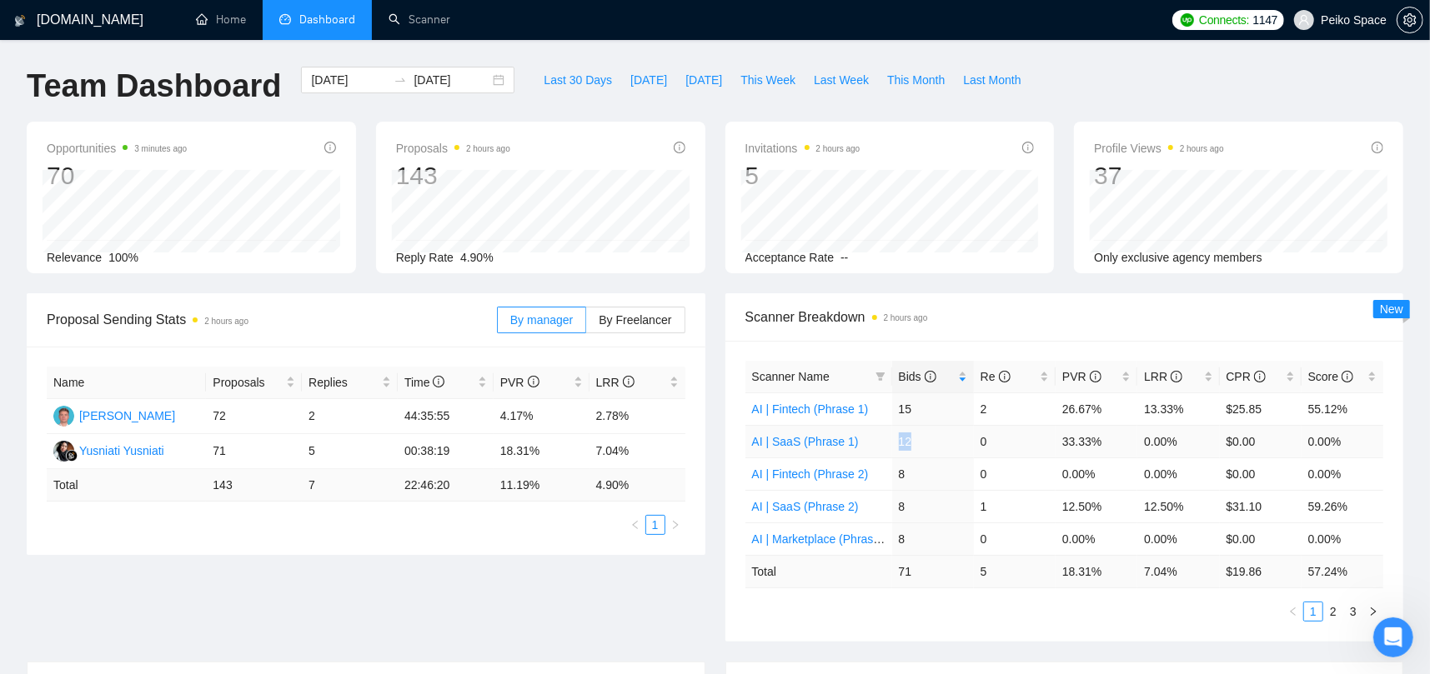
click at [894, 438] on td "12" at bounding box center [933, 441] width 82 height 33
click at [888, 468] on tr "AI | Fintech (Phrase 2) 8 0 0.00% 0.00% $0.00 0.00%" at bounding box center [1064, 474] width 638 height 33
click at [892, 508] on td "8" at bounding box center [933, 506] width 82 height 33
click at [894, 538] on td "8" at bounding box center [933, 539] width 82 height 33
click at [1333, 607] on link "2" at bounding box center [1333, 612] width 18 height 18
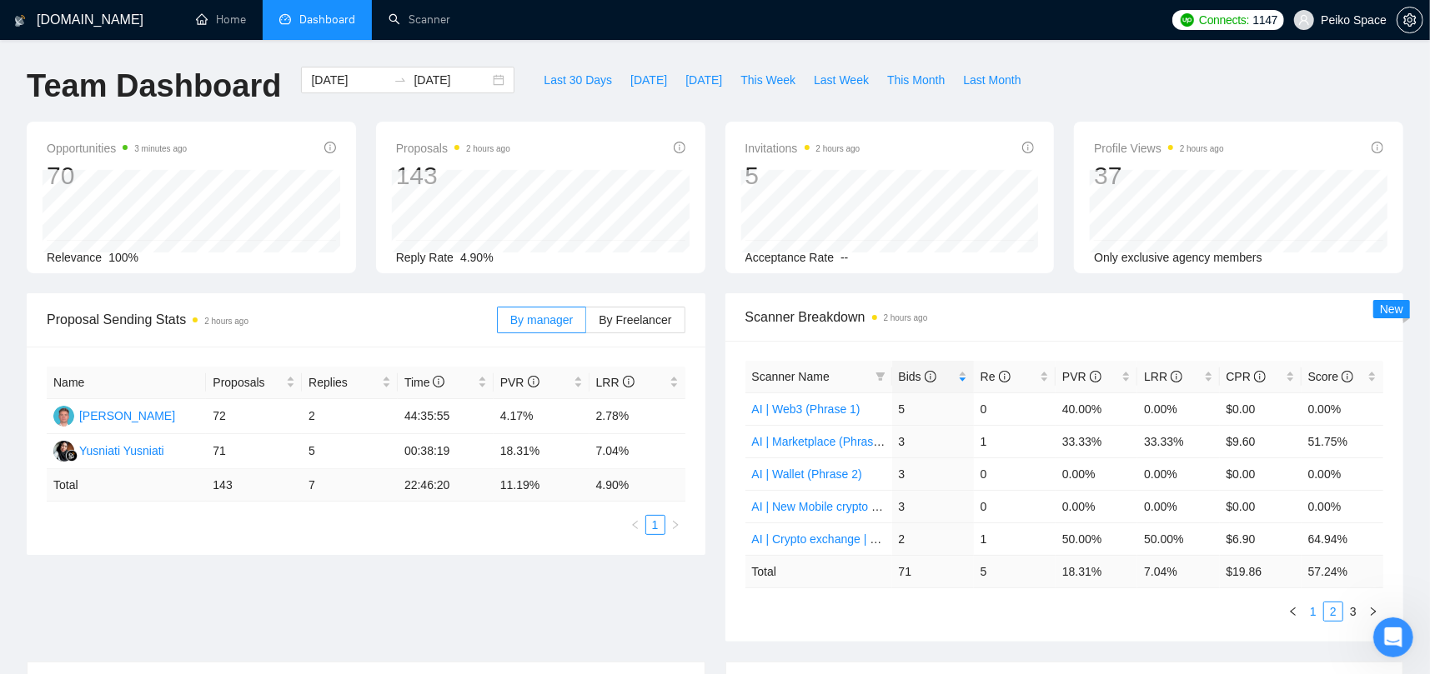
click at [1317, 608] on link "1" at bounding box center [1313, 612] width 18 height 18
click at [1330, 610] on link "2" at bounding box center [1333, 612] width 18 height 18
click at [1314, 610] on link "1" at bounding box center [1313, 612] width 18 height 18
click at [986, 378] on span "Re" at bounding box center [995, 376] width 30 height 13
click at [992, 374] on span "Re" at bounding box center [995, 376] width 30 height 13
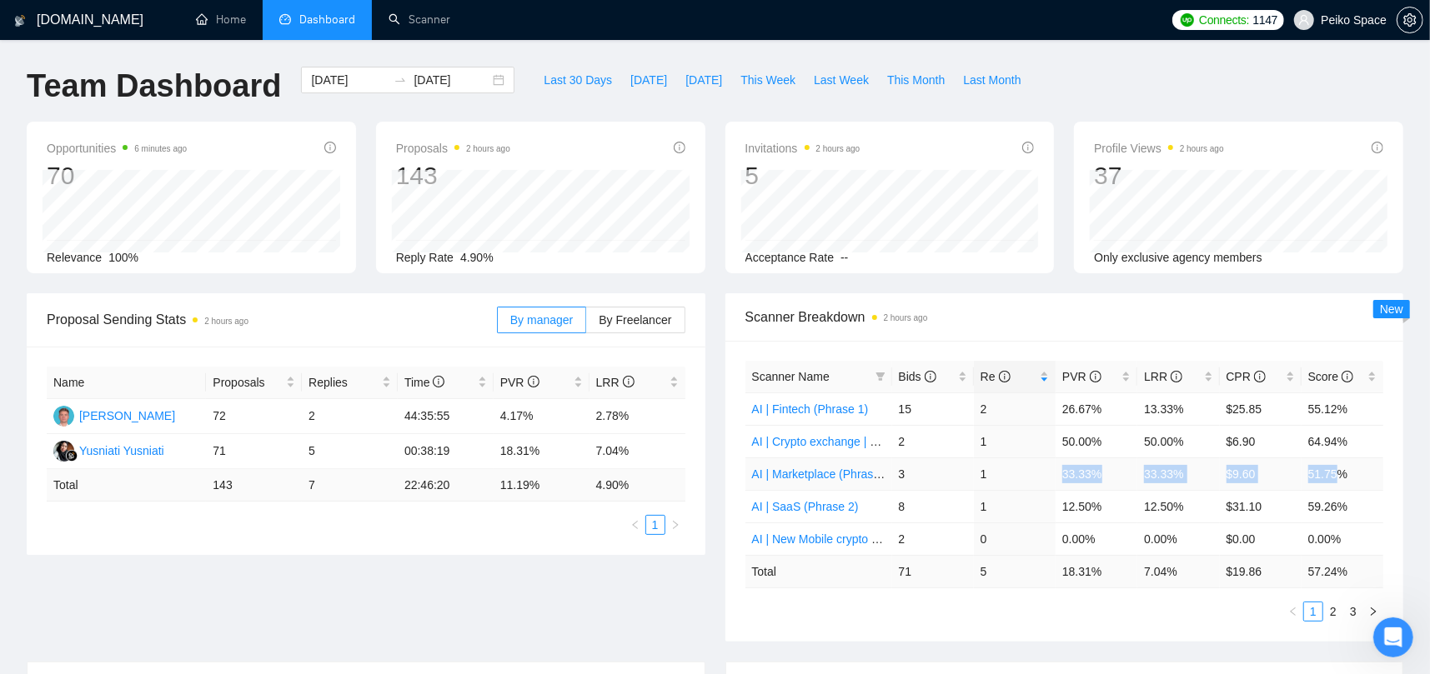
drag, startPoint x: 1062, startPoint y: 474, endPoint x: 1336, endPoint y: 474, distance: 274.2
click at [1334, 474] on tr "AI | Marketplace (Phrase 2) 3 1 33.33% 33.33% $9.60 51.75%" at bounding box center [1064, 474] width 638 height 33
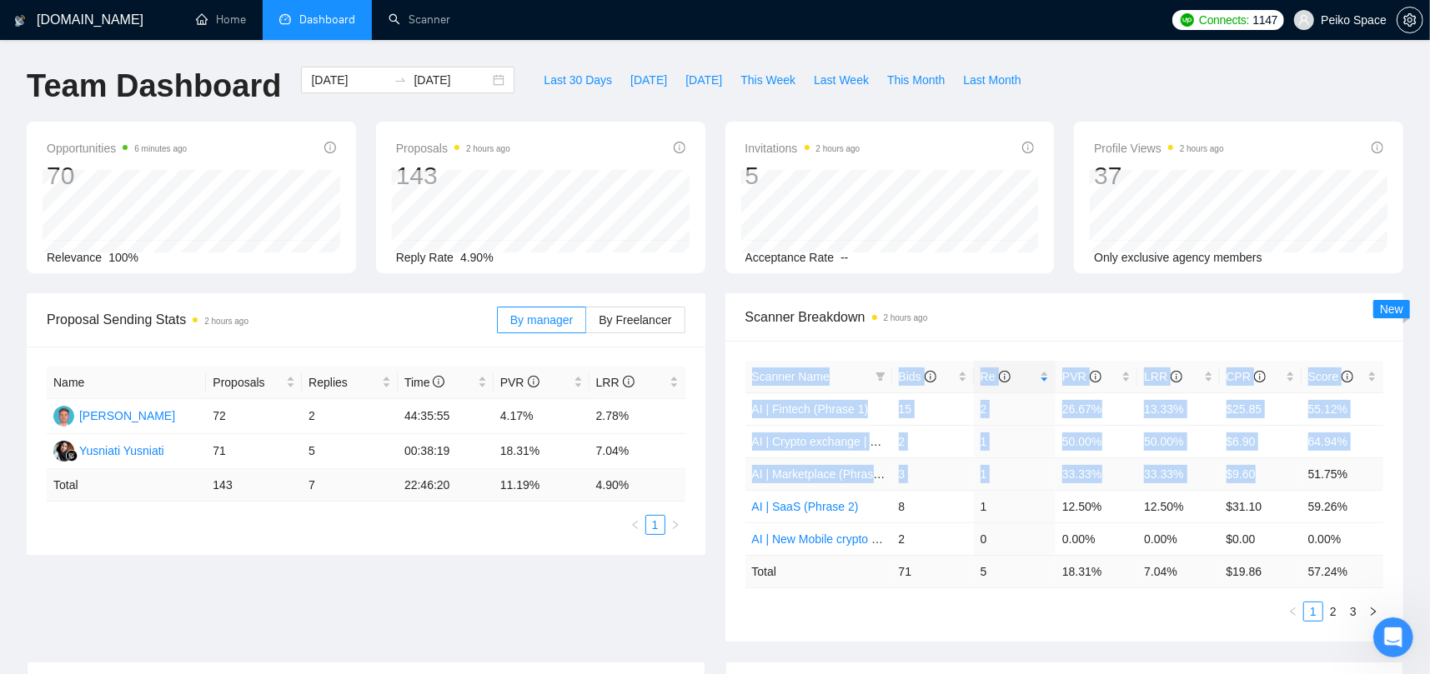
drag, startPoint x: 734, startPoint y: 470, endPoint x: 1272, endPoint y: 486, distance: 537.9
click at [1262, 486] on div "Scanner Name Bids Re PVR LRR CPR Score AI | Fintech (Phrase 1) 15 2 26.67% 13.3…" at bounding box center [1064, 491] width 679 height 301
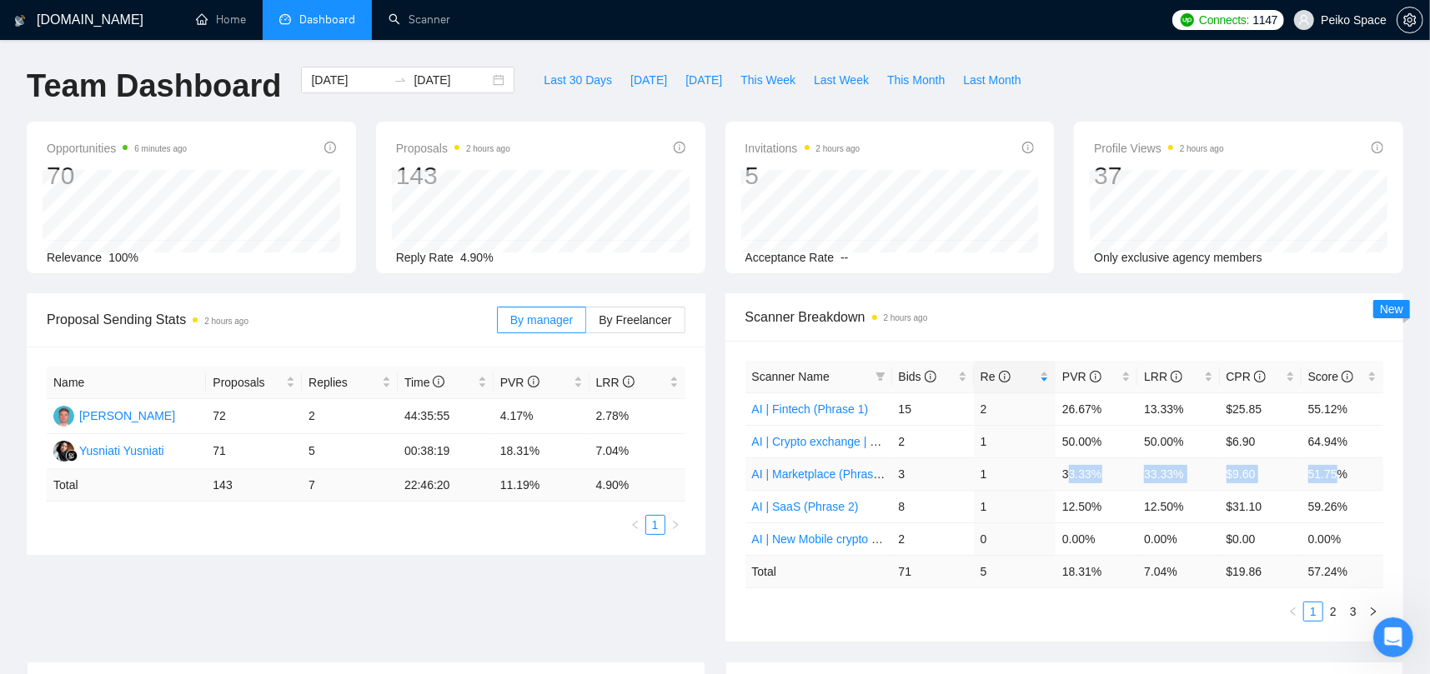
drag, startPoint x: 1330, startPoint y: 473, endPoint x: 1069, endPoint y: 477, distance: 260.1
click at [1069, 477] on tr "AI | Marketplace (Phrase 2) 3 1 33.33% 33.33% $9.60 51.75%" at bounding box center [1064, 474] width 638 height 33
drag, startPoint x: 1068, startPoint y: 505, endPoint x: 1333, endPoint y: 505, distance: 265.1
click at [1333, 505] on tr "AI | SaaS (Phrase 2) 8 1 12.50% 12.50% $31.10 59.26%" at bounding box center [1064, 506] width 638 height 33
drag, startPoint x: 1330, startPoint y: 473, endPoint x: 1068, endPoint y: 468, distance: 262.6
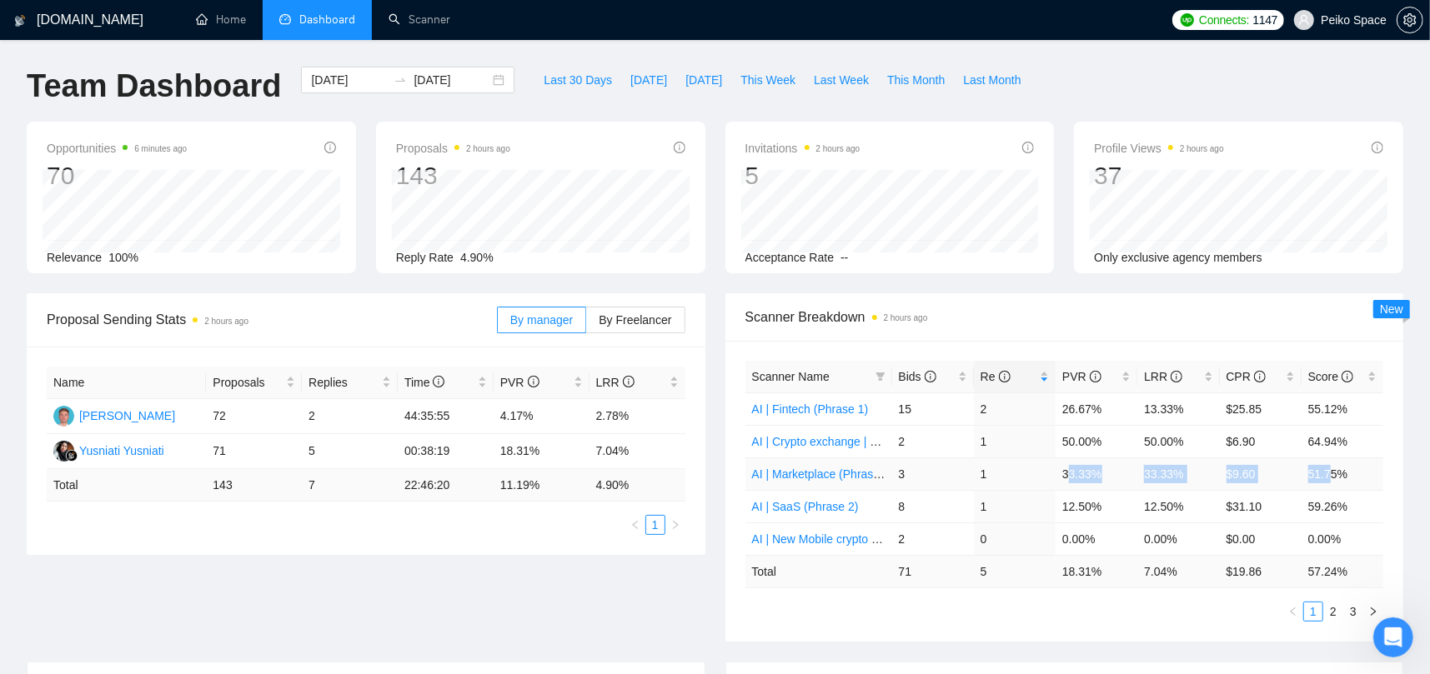
click at [1068, 468] on tr "AI | Marketplace (Phrase 2) 3 1 33.33% 33.33% $9.60 51.75%" at bounding box center [1064, 474] width 638 height 33
drag, startPoint x: 1068, startPoint y: 437, endPoint x: 1334, endPoint y: 438, distance: 265.9
click at [1334, 438] on tr "AI | Crypto exchange | DE (extended) Phrase 1 2 1 50.00% 50.00% $6.90 64.94%" at bounding box center [1064, 441] width 638 height 33
drag, startPoint x: 1329, startPoint y: 404, endPoint x: 1073, endPoint y: 412, distance: 256.0
click at [1073, 412] on tr "AI | Fintech (Phrase 1) 15 2 26.67% 13.33% $25.85 55.12%" at bounding box center [1064, 409] width 638 height 33
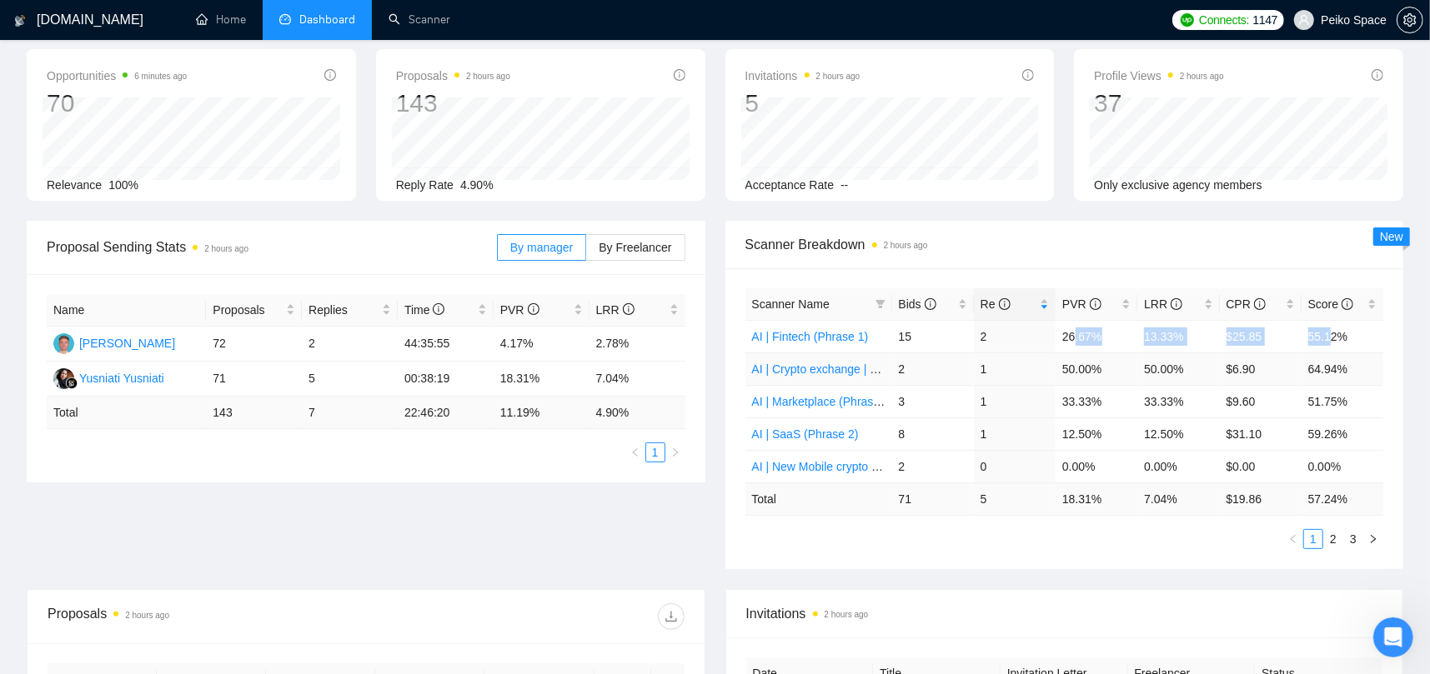
scroll to position [83, 0]
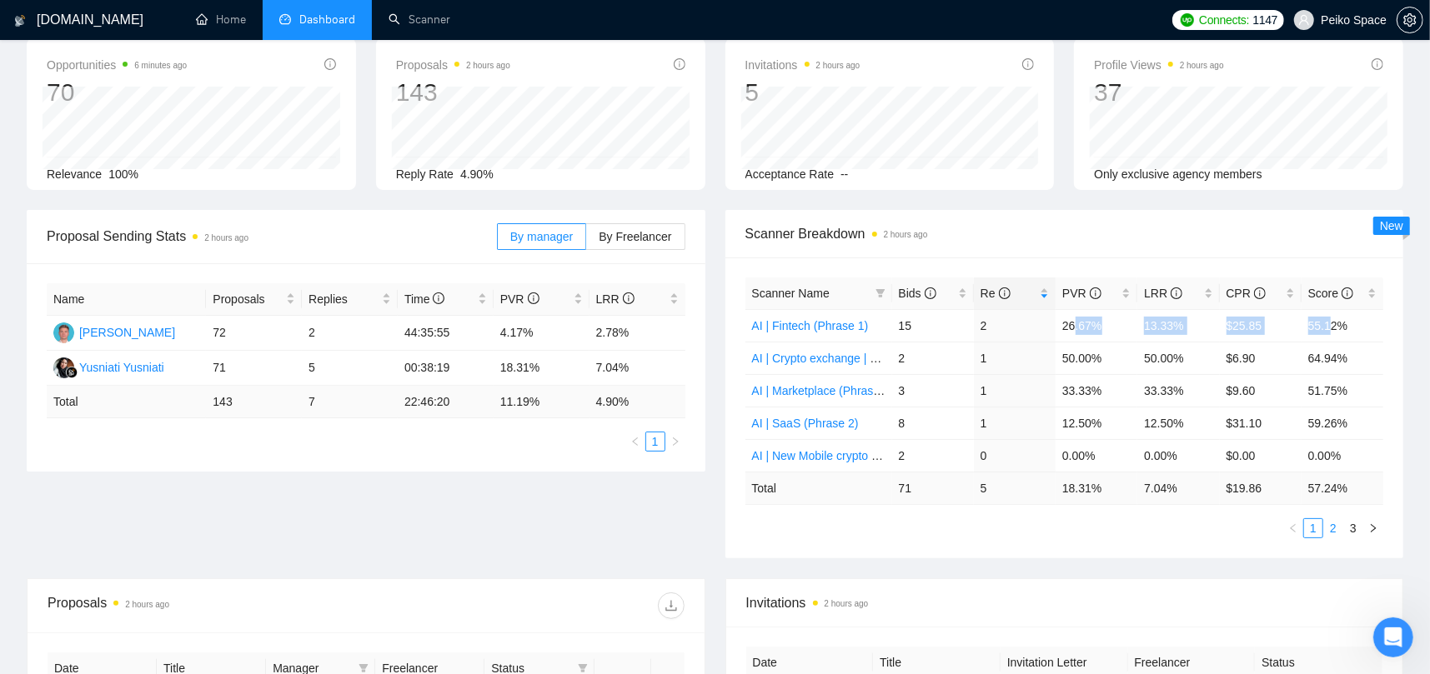
click at [1329, 527] on link "2" at bounding box center [1333, 528] width 18 height 18
click at [1350, 523] on link "3" at bounding box center [1353, 528] width 18 height 18
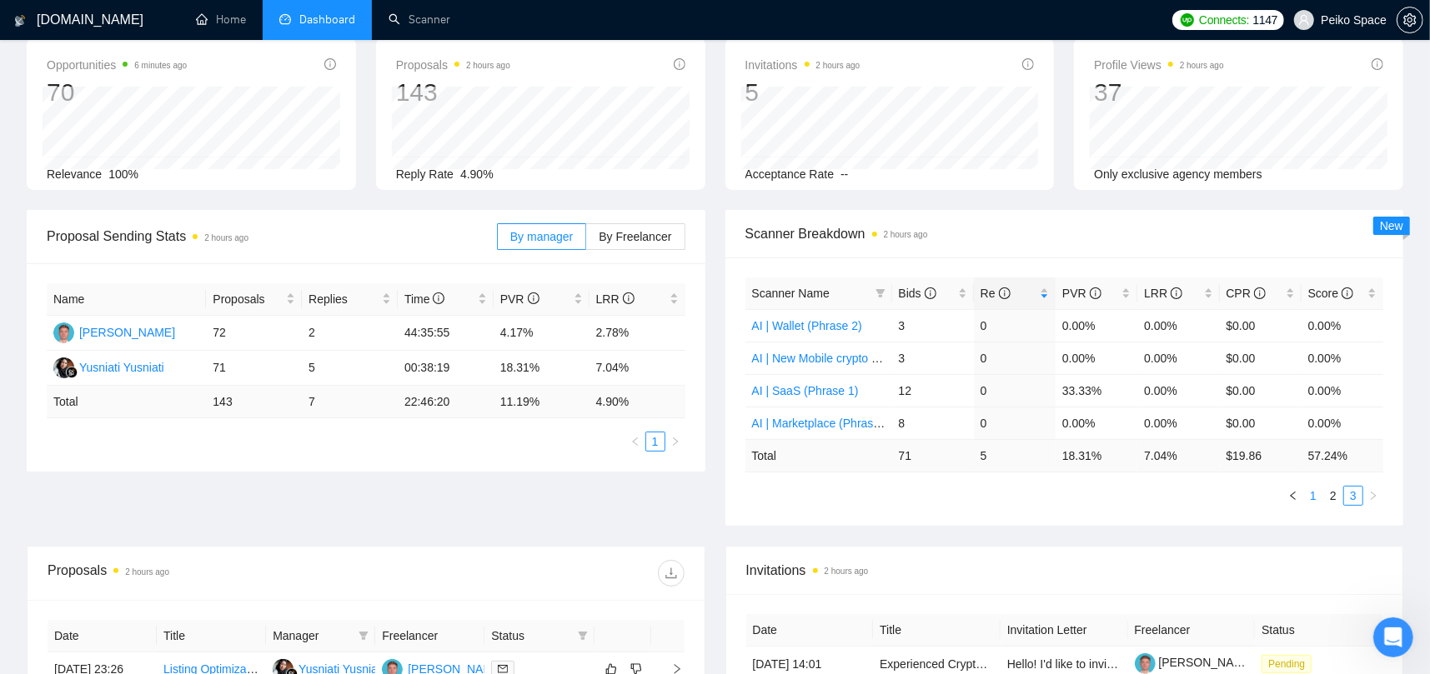
click at [1312, 493] on link "1" at bounding box center [1313, 496] width 18 height 18
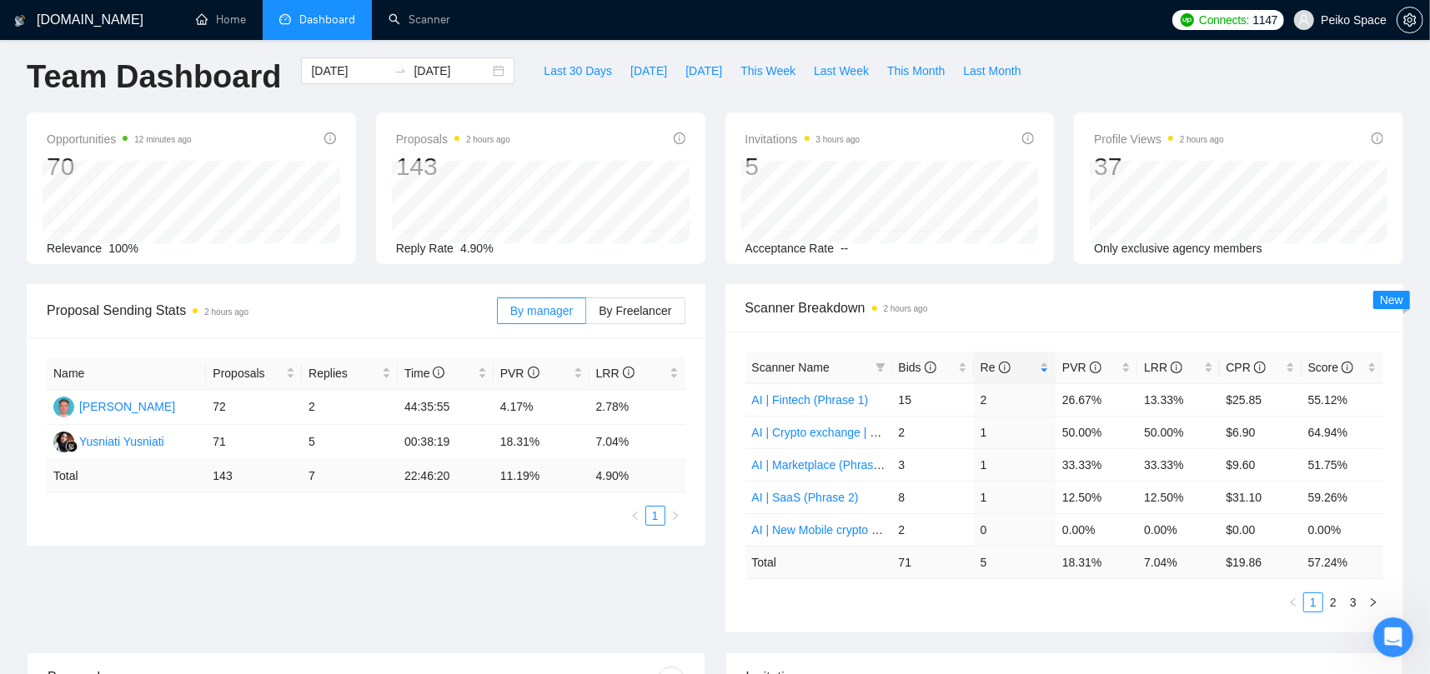
scroll to position [0, 0]
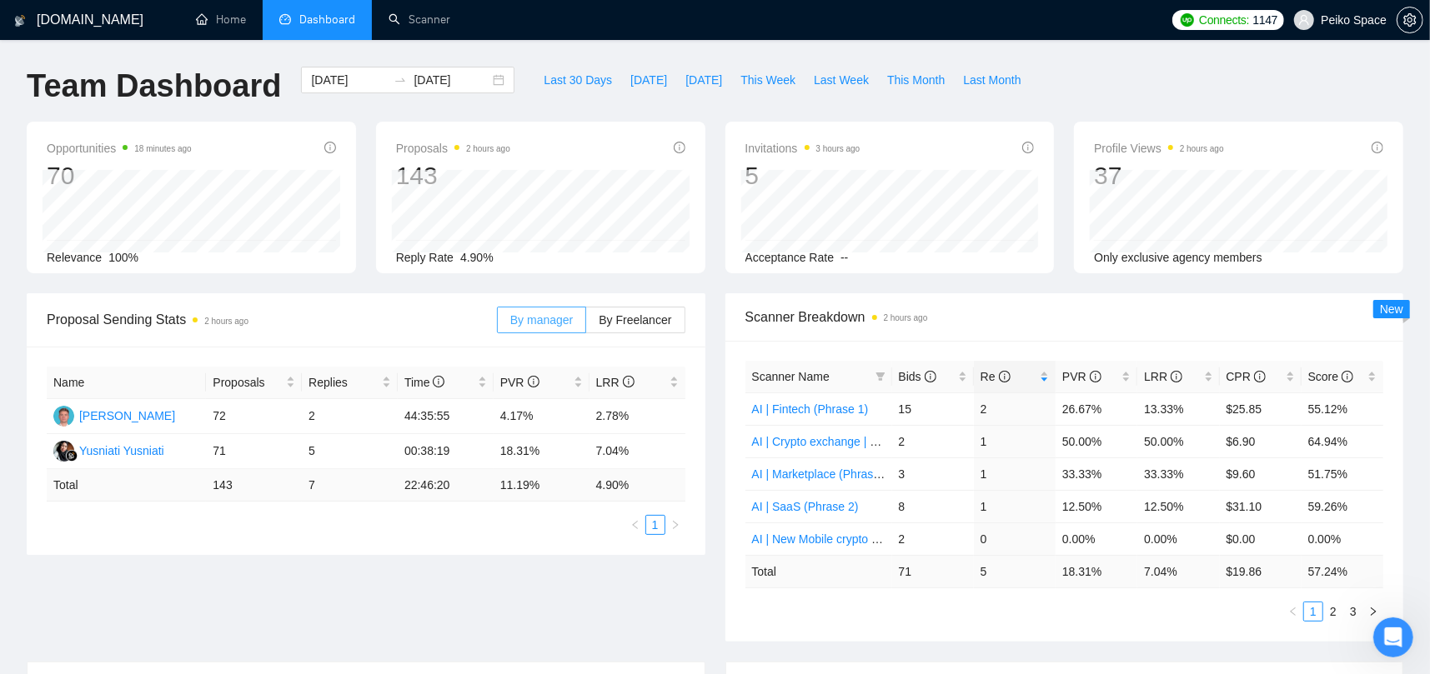
click at [542, 322] on span "By manager" at bounding box center [541, 319] width 63 height 13
click at [498, 324] on input "By manager" at bounding box center [498, 324] width 0 height 0
click at [647, 318] on span "By Freelancer" at bounding box center [634, 319] width 73 height 13
click at [586, 324] on input "By Freelancer" at bounding box center [586, 324] width 0 height 0
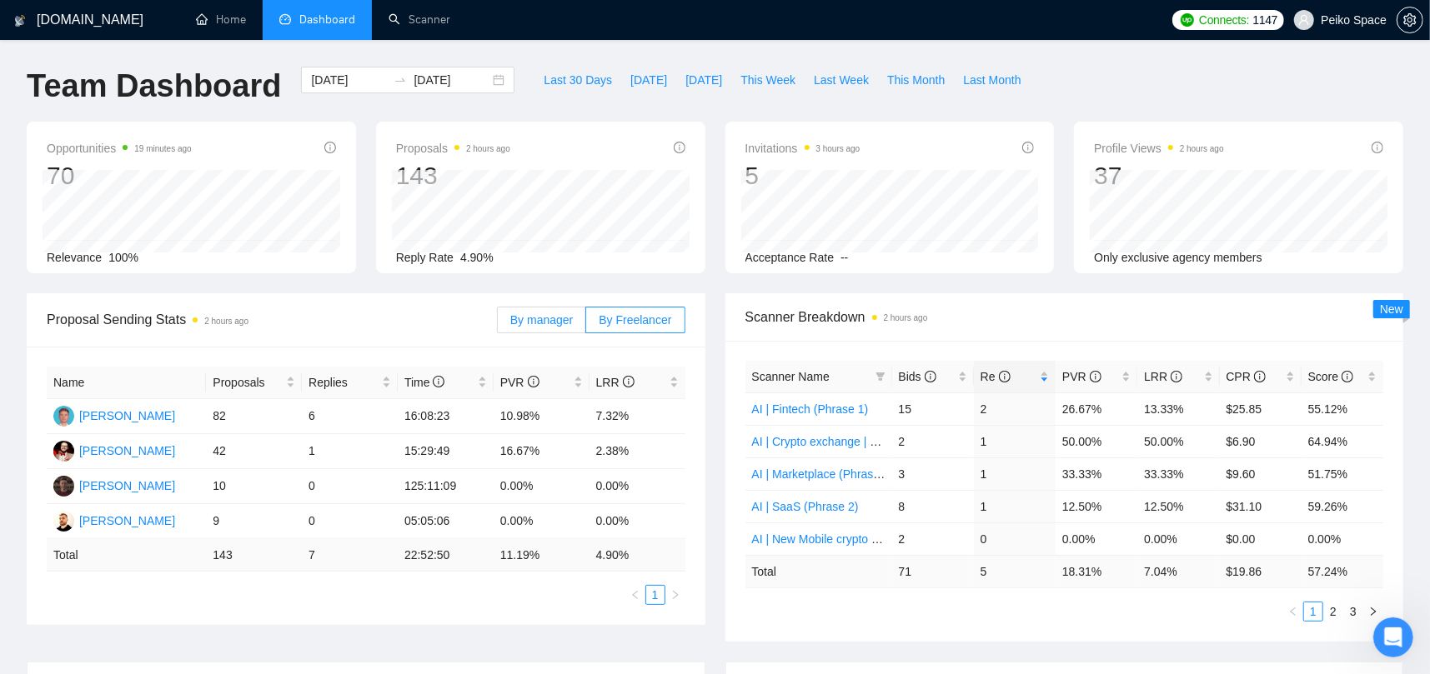
click at [562, 321] on span "By manager" at bounding box center [541, 319] width 63 height 13
click at [498, 324] on input "By manager" at bounding box center [498, 324] width 0 height 0
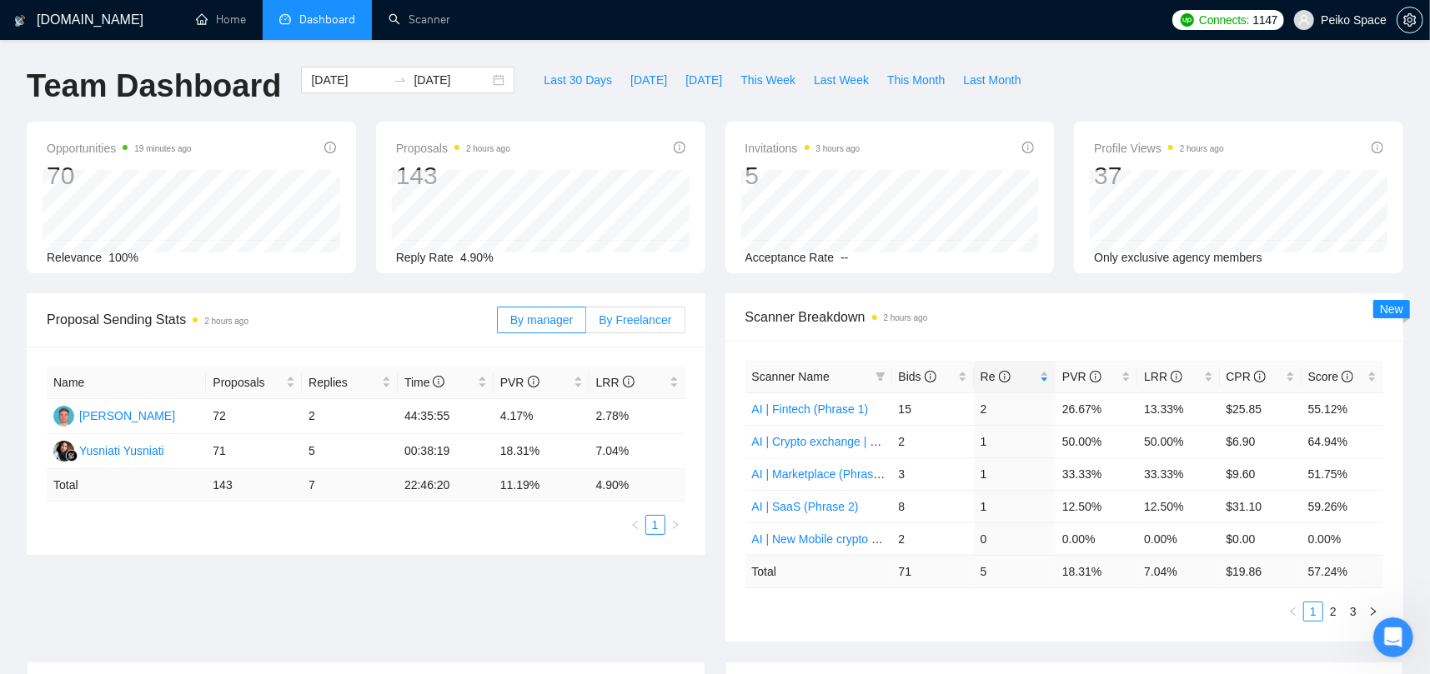
click at [630, 318] on span "By Freelancer" at bounding box center [634, 319] width 73 height 13
click at [586, 324] on input "By Freelancer" at bounding box center [586, 324] width 0 height 0
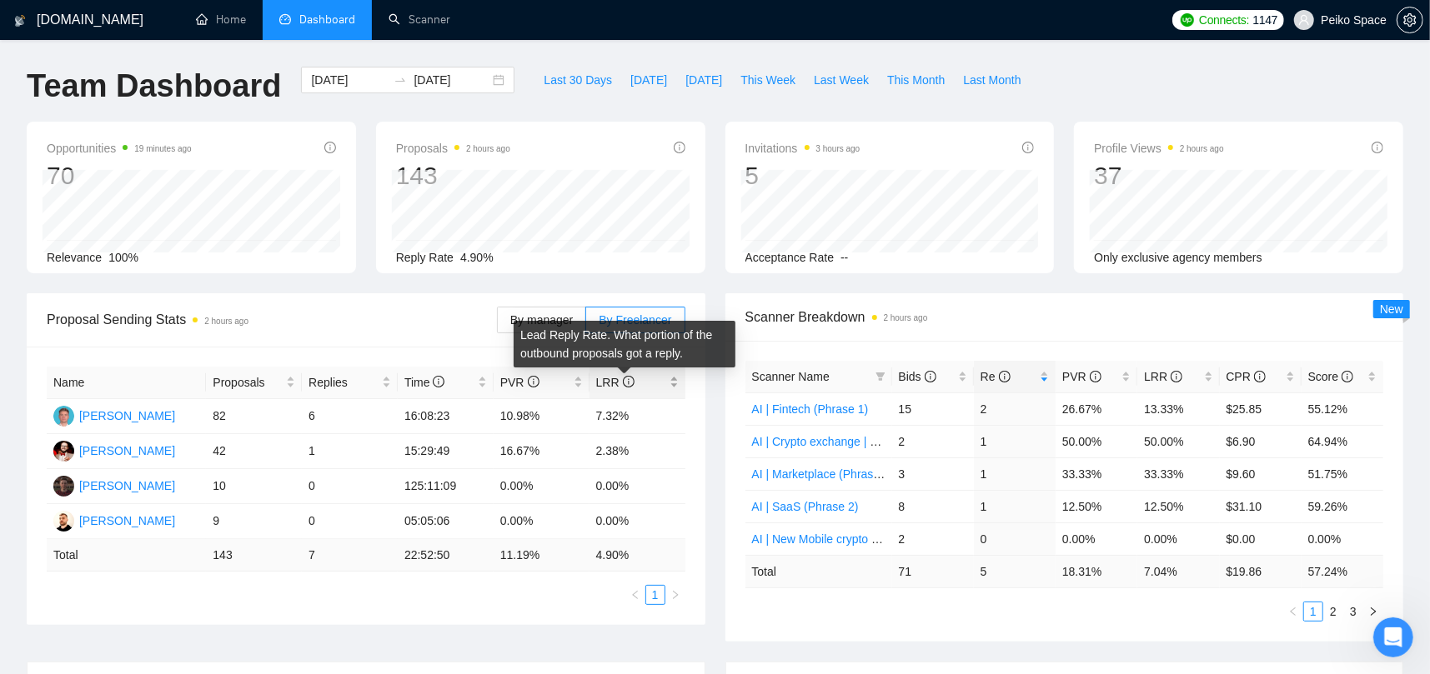
click at [674, 374] on div "LRR" at bounding box center [637, 382] width 83 height 18
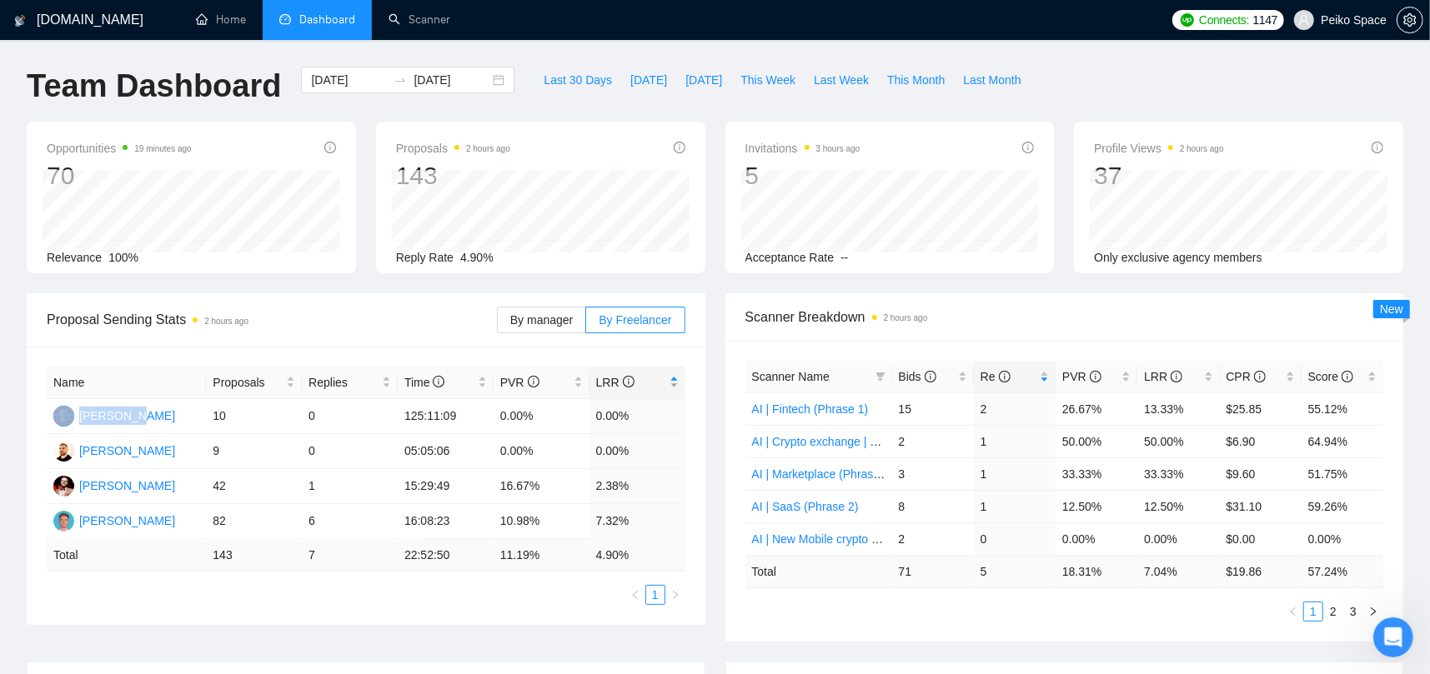
click at [674, 374] on div "LRR" at bounding box center [637, 382] width 83 height 18
click at [688, 438] on div "Name Proposals Replies Time PVR LRR Dima Lebed 82 6 16:08:23 10.98% 7.32% Max P…" at bounding box center [366, 486] width 679 height 278
click at [647, 386] on span "LRR" at bounding box center [631, 382] width 70 height 18
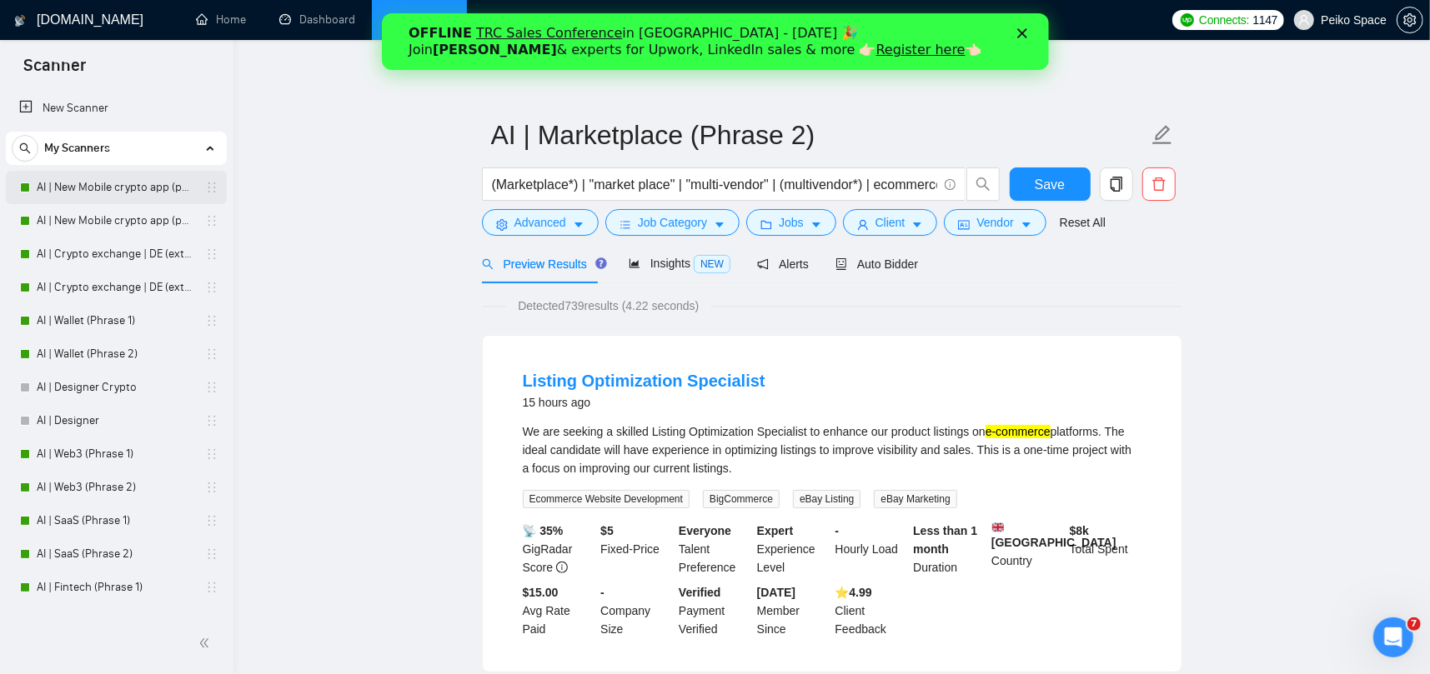
click at [113, 183] on link "AI | New Mobile crypto app (phrase 1)" at bounding box center [116, 187] width 158 height 33
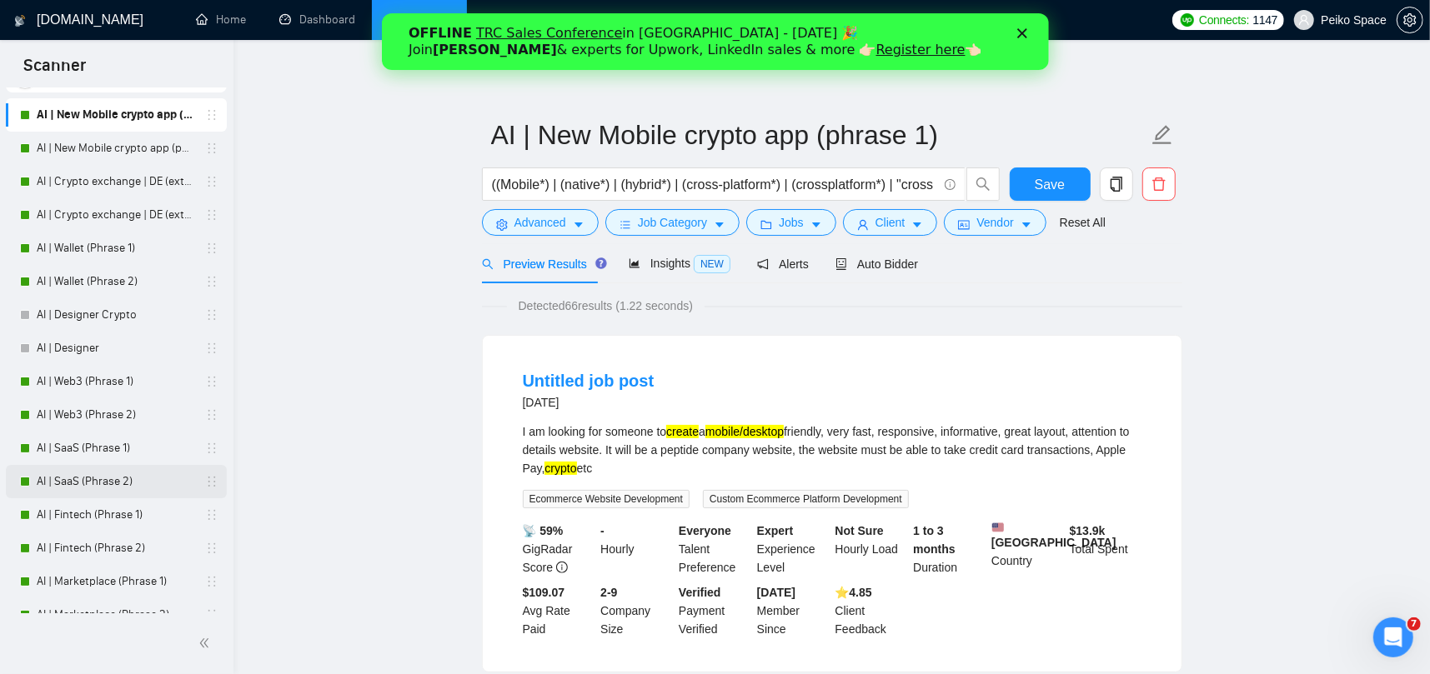
scroll to position [83, 0]
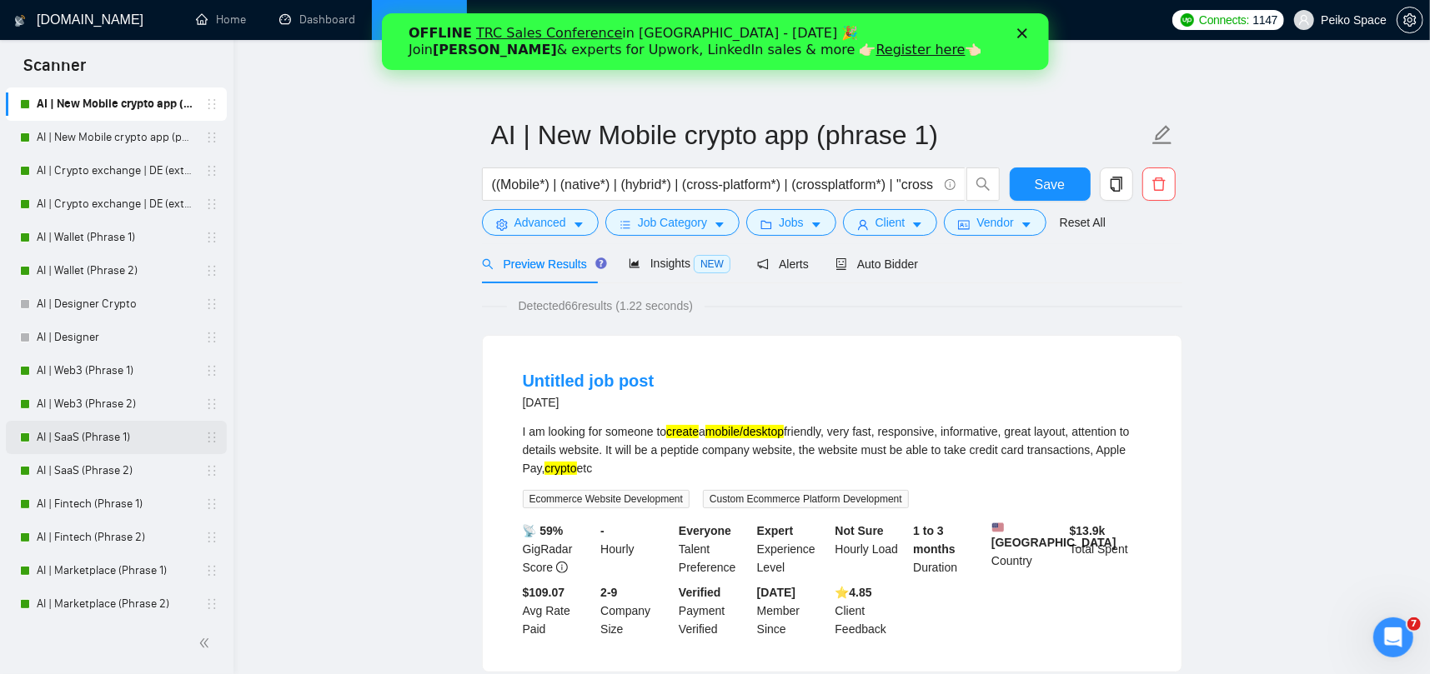
click at [88, 438] on link "AI | SaaS (Phrase 1)" at bounding box center [116, 437] width 158 height 33
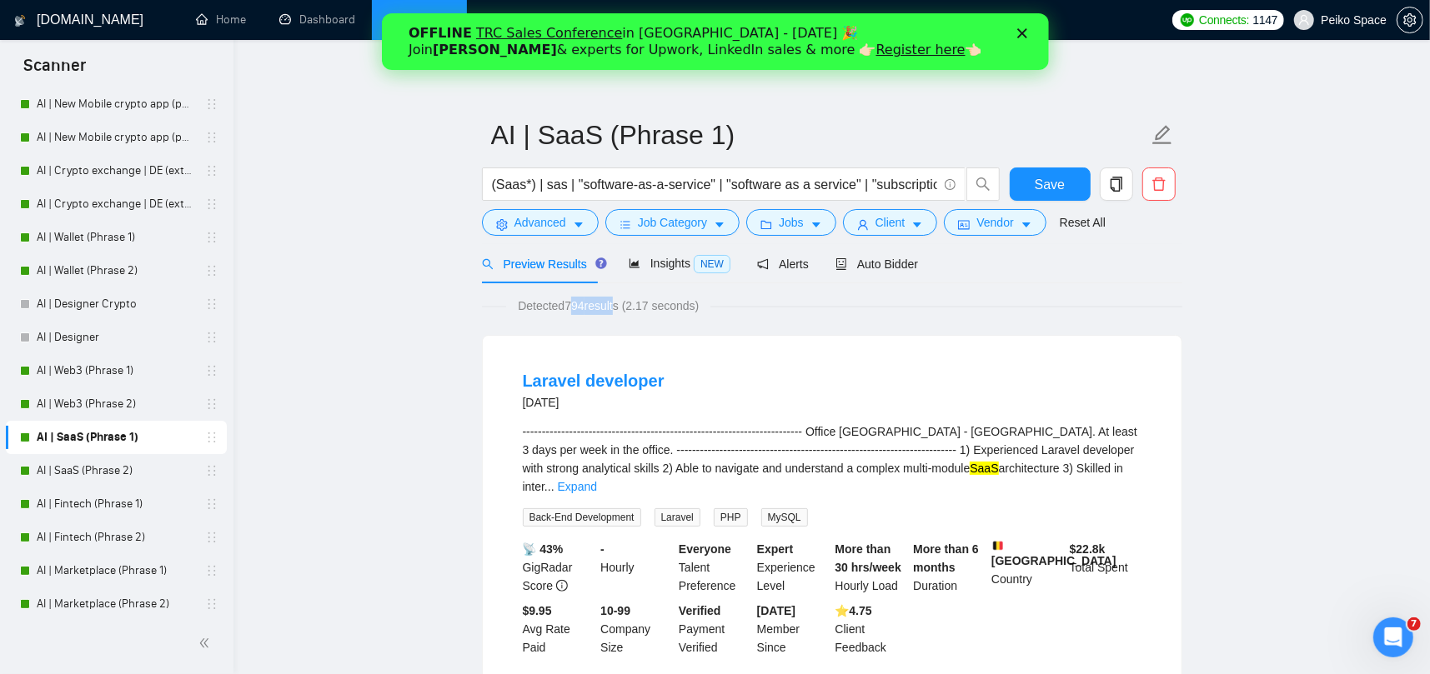
drag, startPoint x: 588, startPoint y: 302, endPoint x: 616, endPoint y: 303, distance: 28.4
click at [614, 302] on span "Detected 794 results (2.17 seconds)" at bounding box center [608, 306] width 204 height 18
drag, startPoint x: 623, startPoint y: 303, endPoint x: 553, endPoint y: 300, distance: 70.1
click at [553, 300] on span "Detected 794 results (2.17 seconds)" at bounding box center [608, 306] width 204 height 18
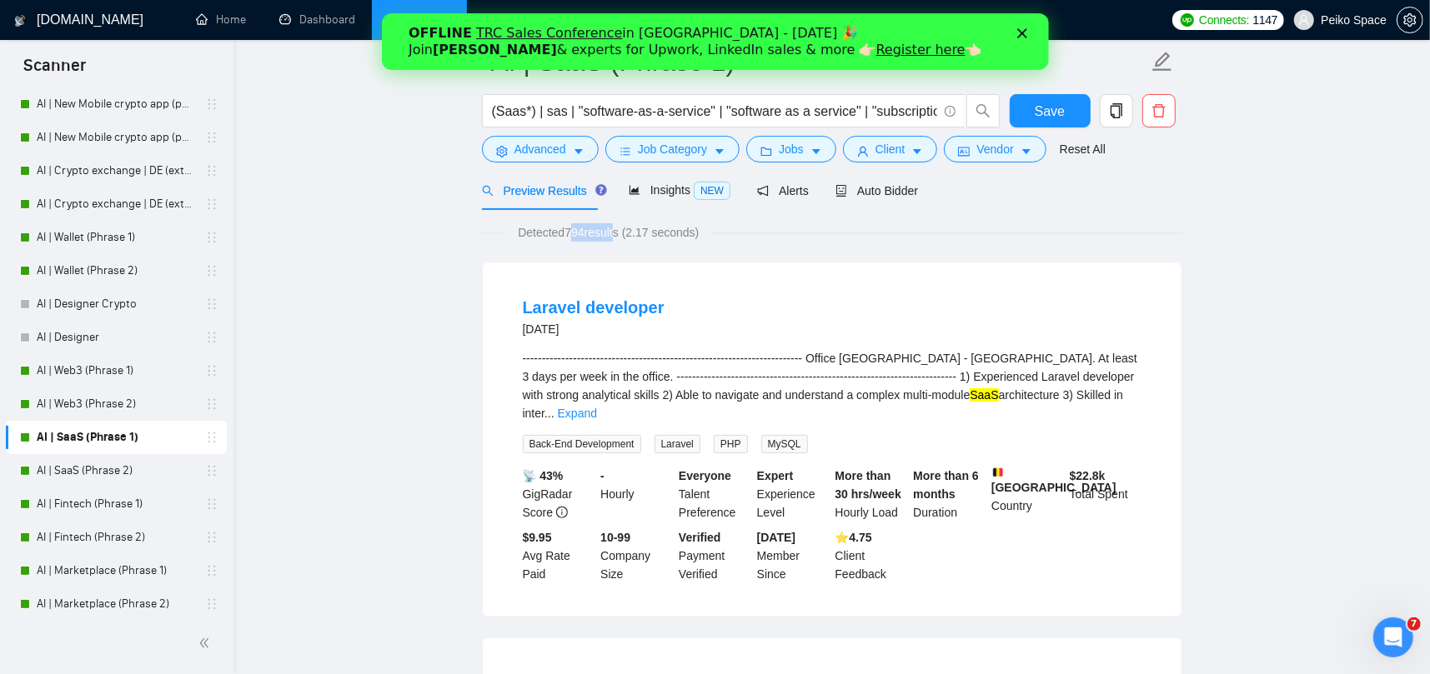
scroll to position [83, 0]
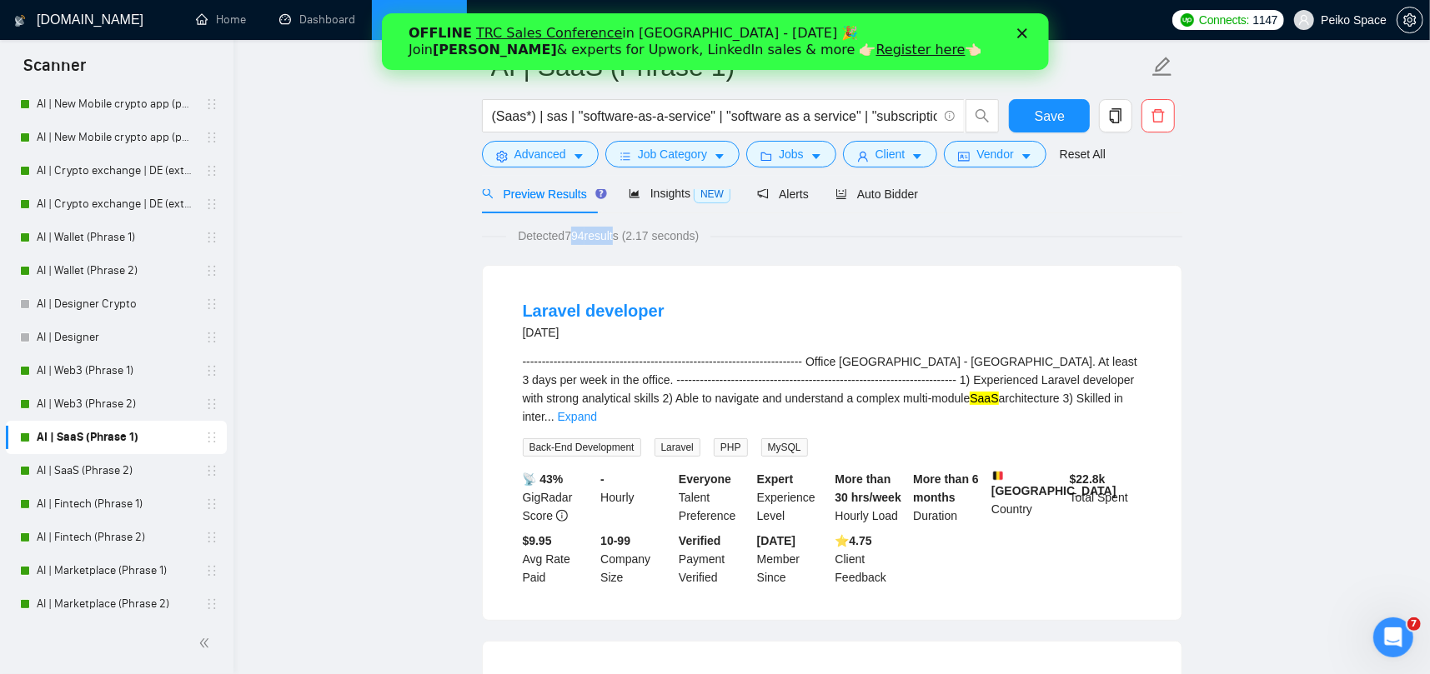
drag, startPoint x: 529, startPoint y: 330, endPoint x: 569, endPoint y: 331, distance: 40.0
click at [569, 331] on div "[DATE]" at bounding box center [594, 333] width 142 height 20
click at [662, 191] on span "Insights NEW" at bounding box center [679, 193] width 102 height 13
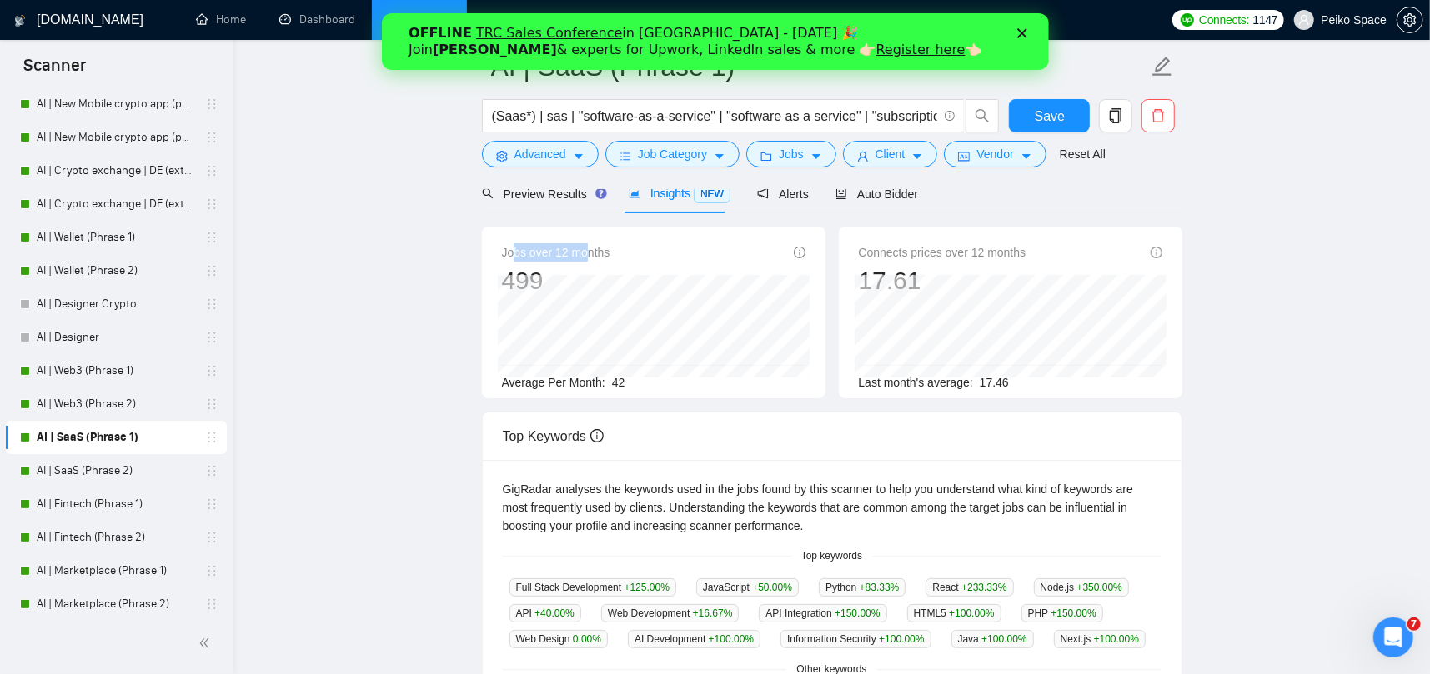
drag, startPoint x: 509, startPoint y: 255, endPoint x: 583, endPoint y: 256, distance: 73.4
click at [583, 256] on span "Jobs over 12 months" at bounding box center [556, 252] width 108 height 18
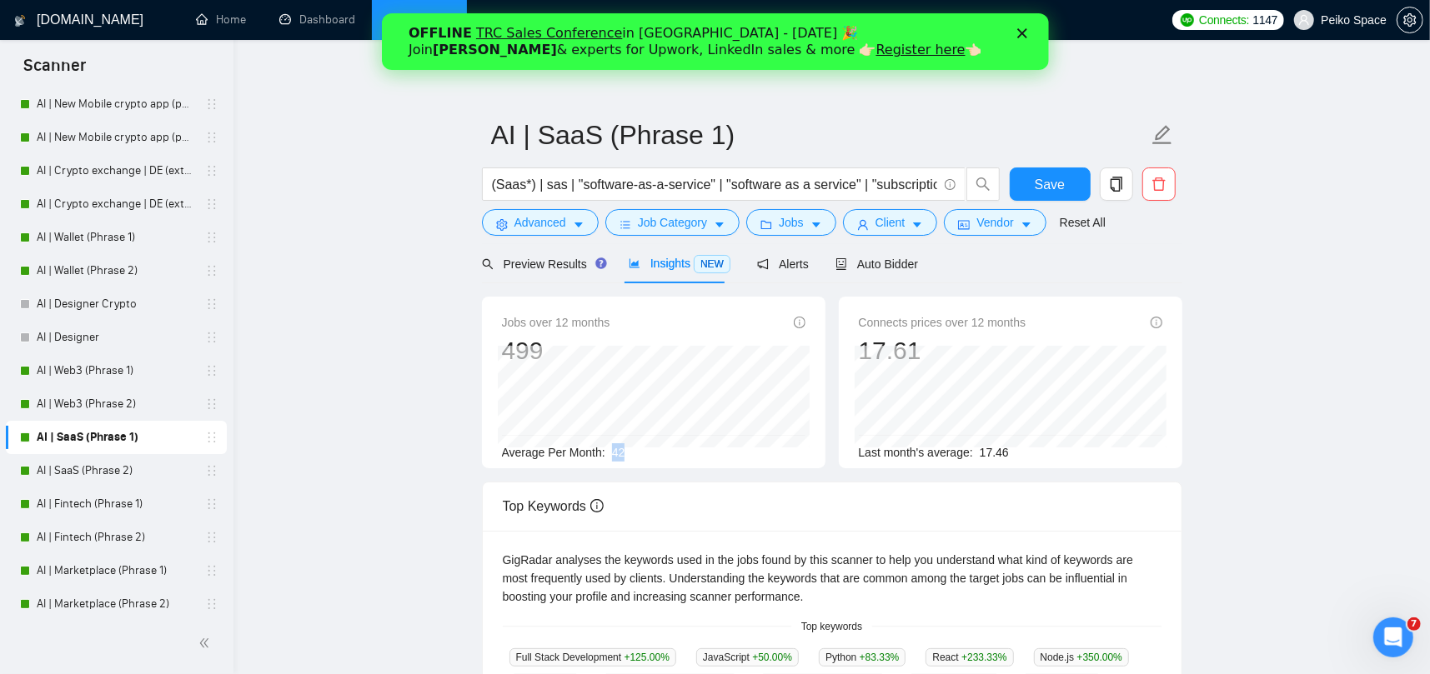
click at [611, 450] on div "Average Per Month: 42" at bounding box center [653, 452] width 303 height 18
click at [527, 261] on span "Preview Results" at bounding box center [542, 264] width 120 height 13
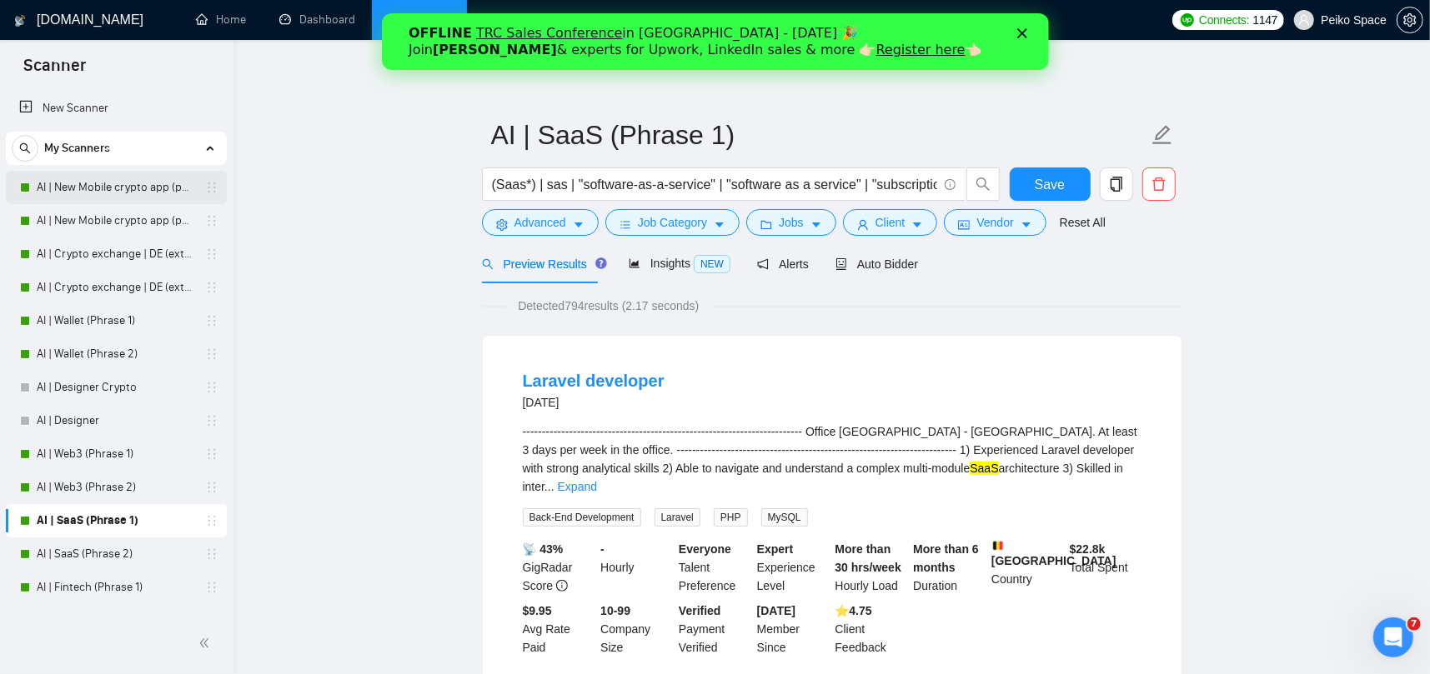
click at [118, 187] on link "AI | New Mobile crypto app (phrase 1)" at bounding box center [116, 187] width 158 height 33
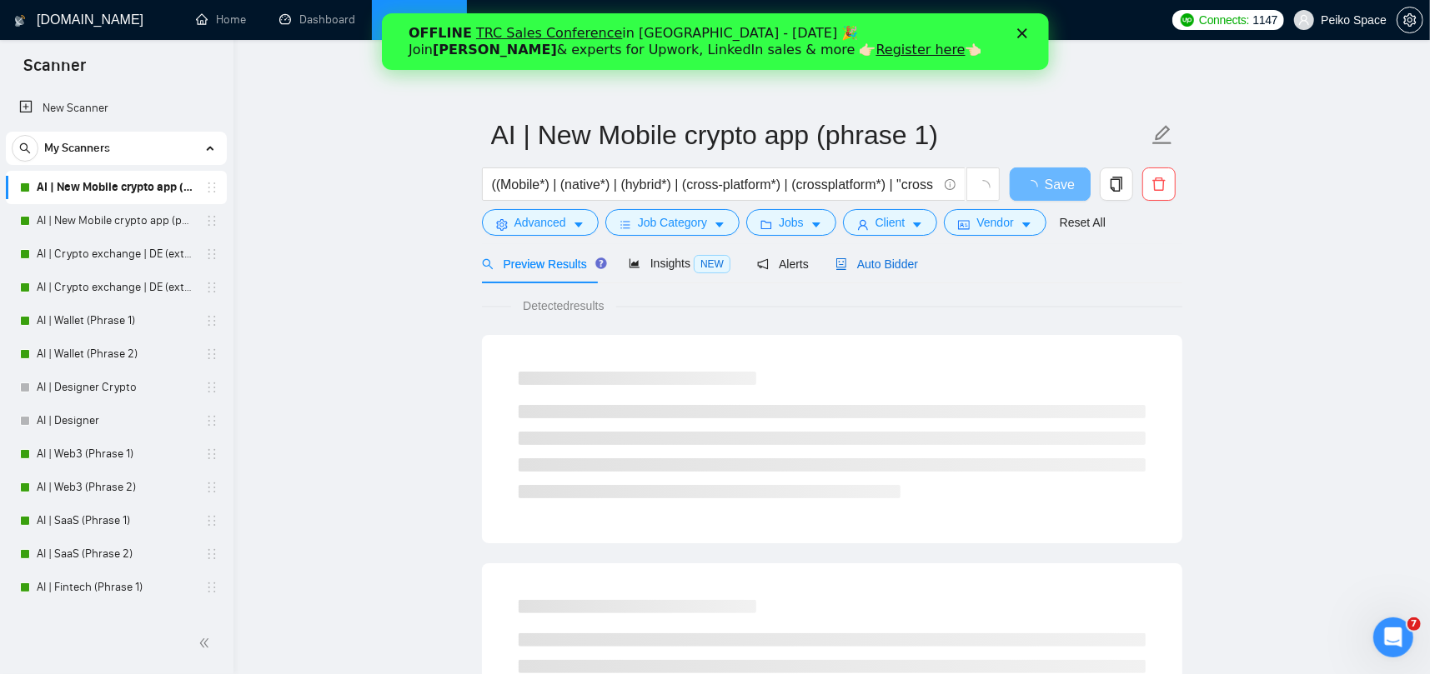
click at [847, 263] on span "Auto Bidder" at bounding box center [876, 264] width 83 height 13
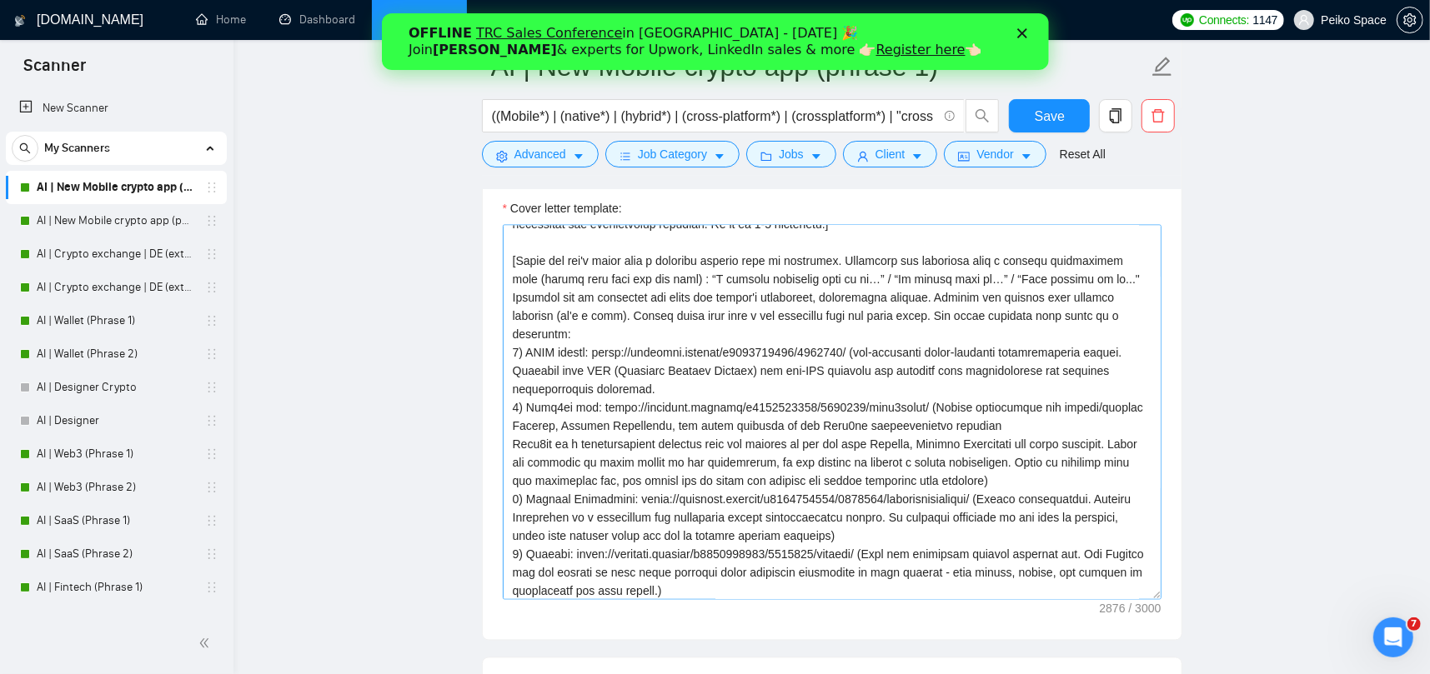
scroll to position [167, 0]
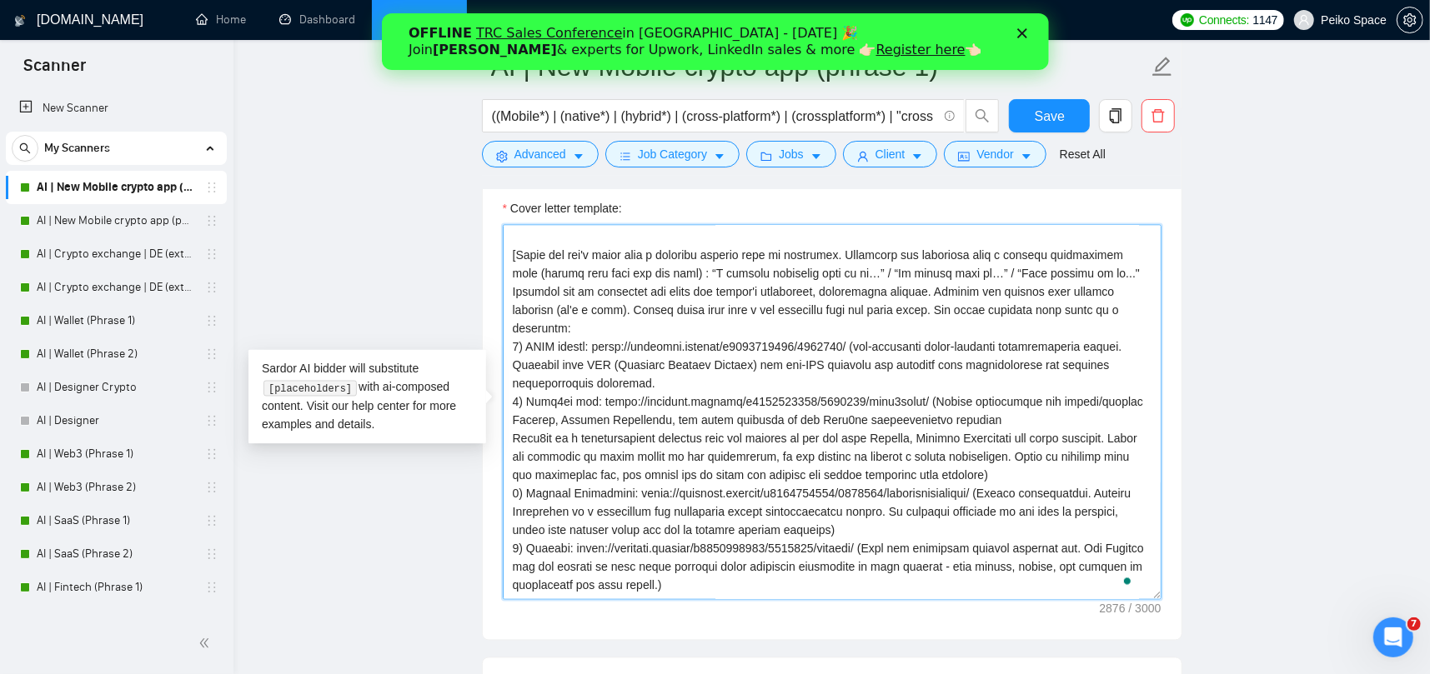
drag, startPoint x: 727, startPoint y: 400, endPoint x: 885, endPoint y: 528, distance: 203.3
click at [884, 528] on textarea "Cover letter template:" at bounding box center [832, 412] width 659 height 375
click at [1267, 423] on main "AI | New Mobile crypto app (phrase 1) ((Mobile*) | (native*) | (hybrid*) | (cro…" at bounding box center [831, 450] width 1143 height 4934
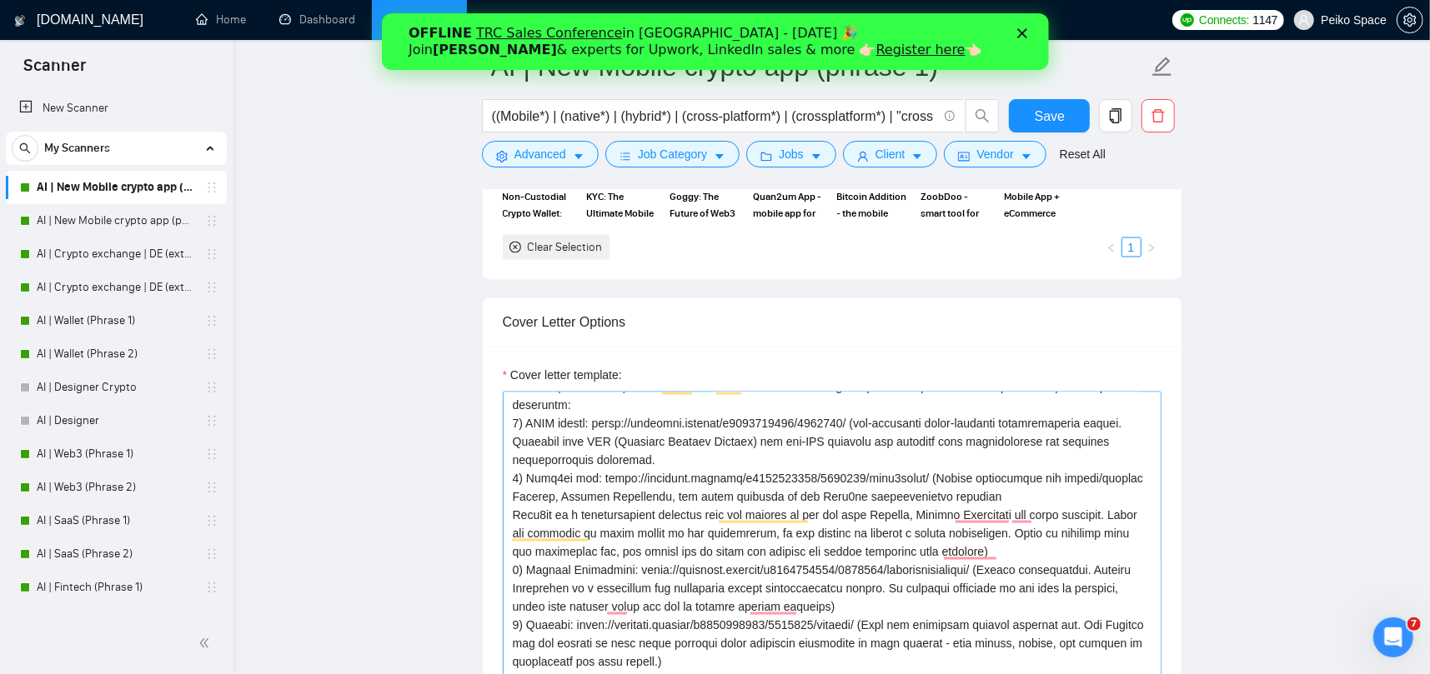
scroll to position [0, 0]
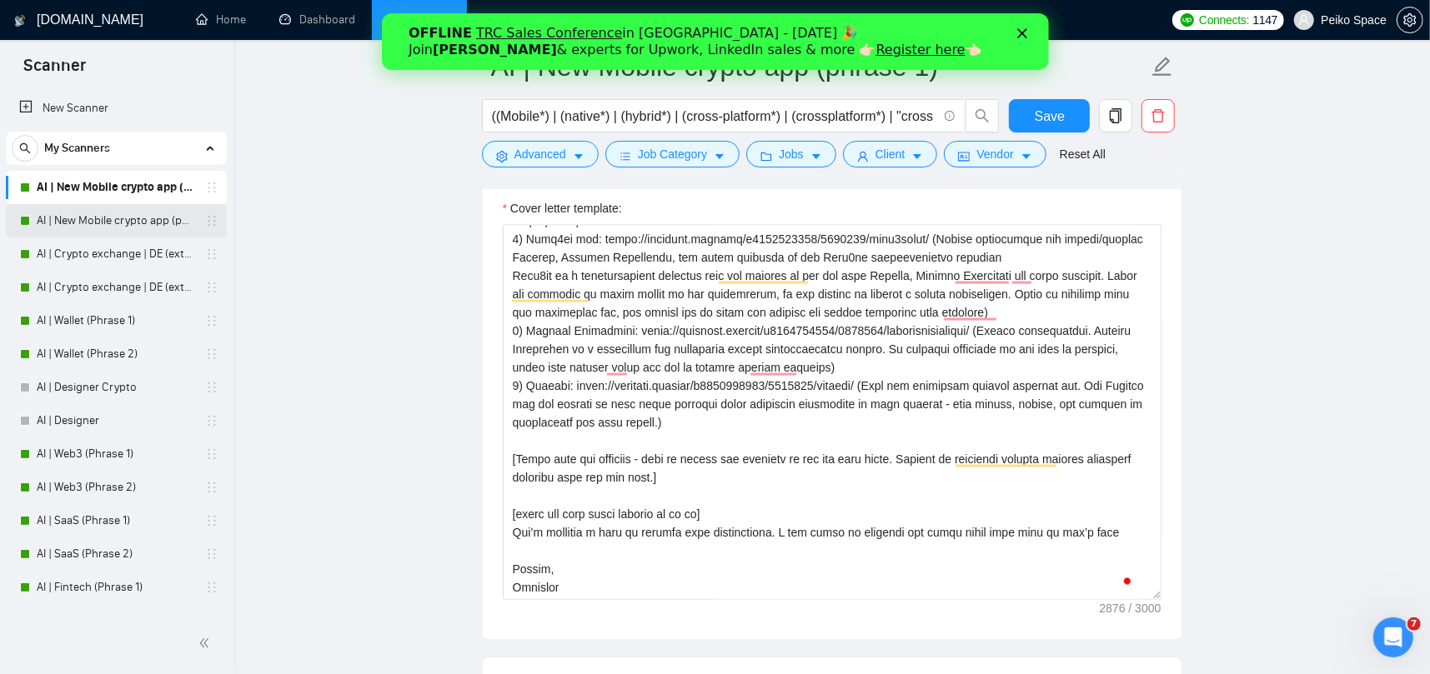
click at [135, 224] on link "AI | New Mobile crypto app (phrase 2)" at bounding box center [116, 220] width 158 height 33
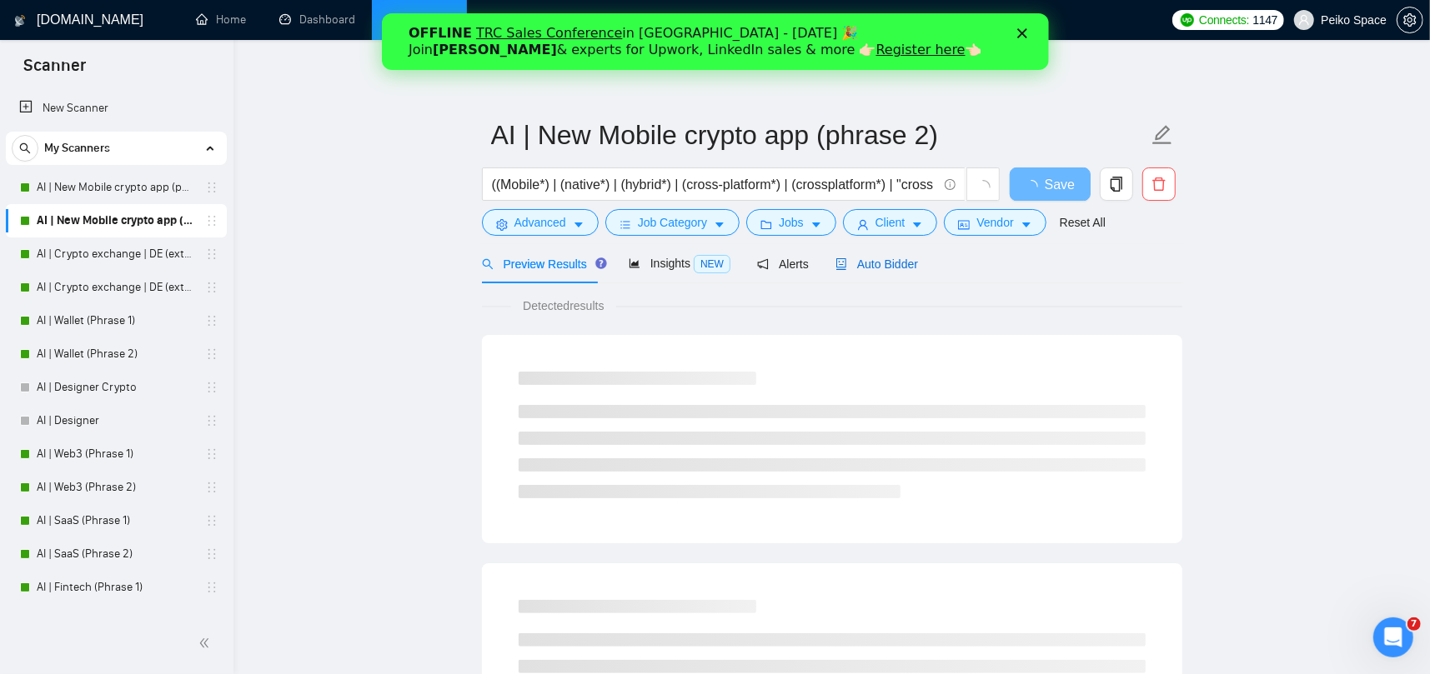
click at [889, 266] on span "Auto Bidder" at bounding box center [876, 264] width 83 height 13
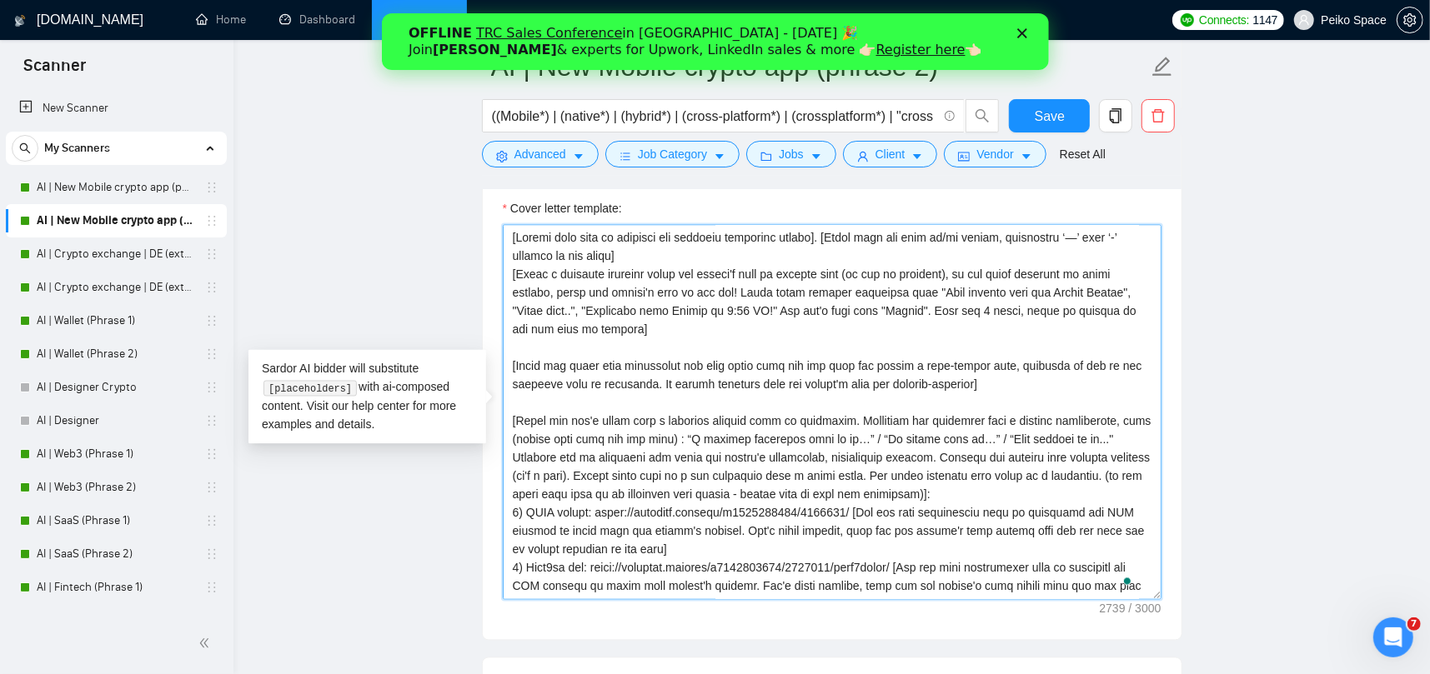
drag, startPoint x: 553, startPoint y: 368, endPoint x: 917, endPoint y: 397, distance: 365.4
click at [917, 397] on textarea "Cover letter template:" at bounding box center [832, 412] width 659 height 375
drag, startPoint x: 583, startPoint y: 425, endPoint x: 780, endPoint y: 485, distance: 206.5
click at [778, 484] on textarea "Cover letter template:" at bounding box center [832, 412] width 659 height 375
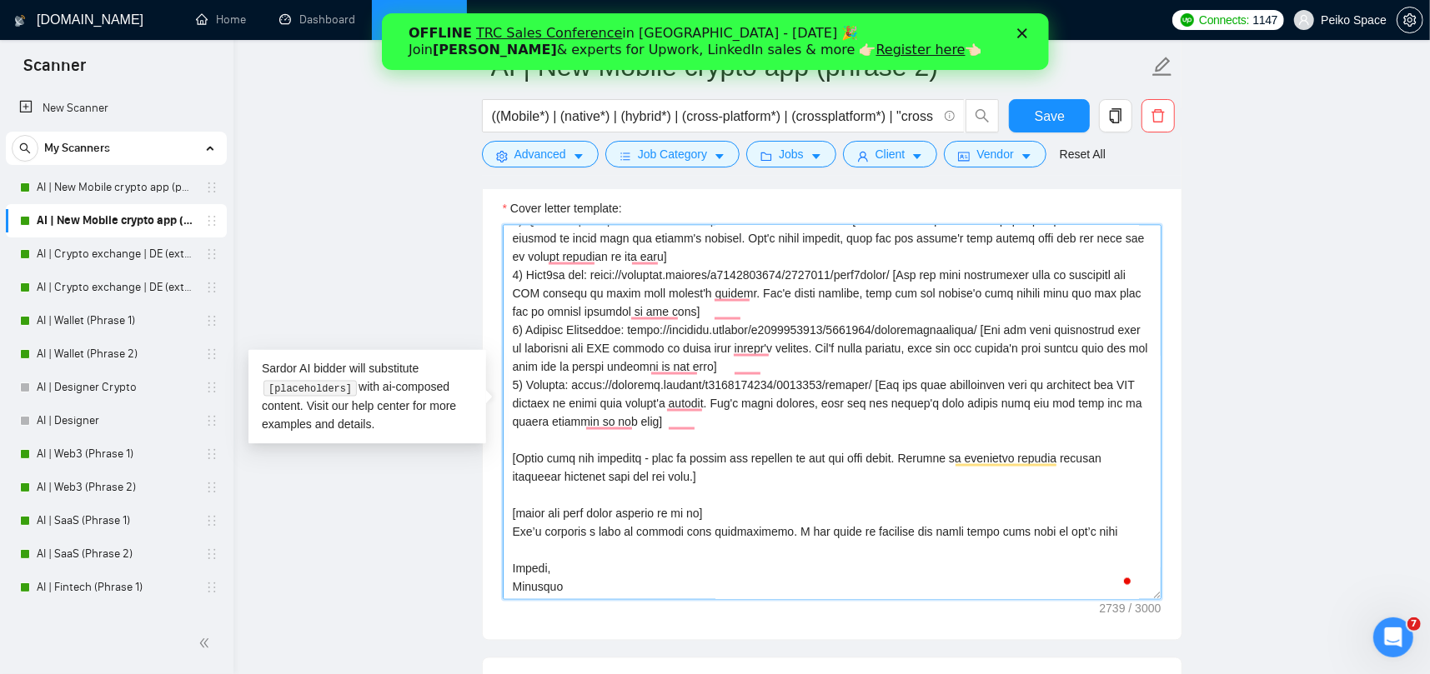
drag, startPoint x: 588, startPoint y: 467, endPoint x: 621, endPoint y: 496, distance: 43.7
click at [614, 486] on textarea "Cover letter template:" at bounding box center [832, 412] width 659 height 375
drag, startPoint x: 558, startPoint y: 513, endPoint x: 665, endPoint y: 539, distance: 110.8
click at [665, 539] on textarea "Cover letter template:" at bounding box center [832, 412] width 659 height 375
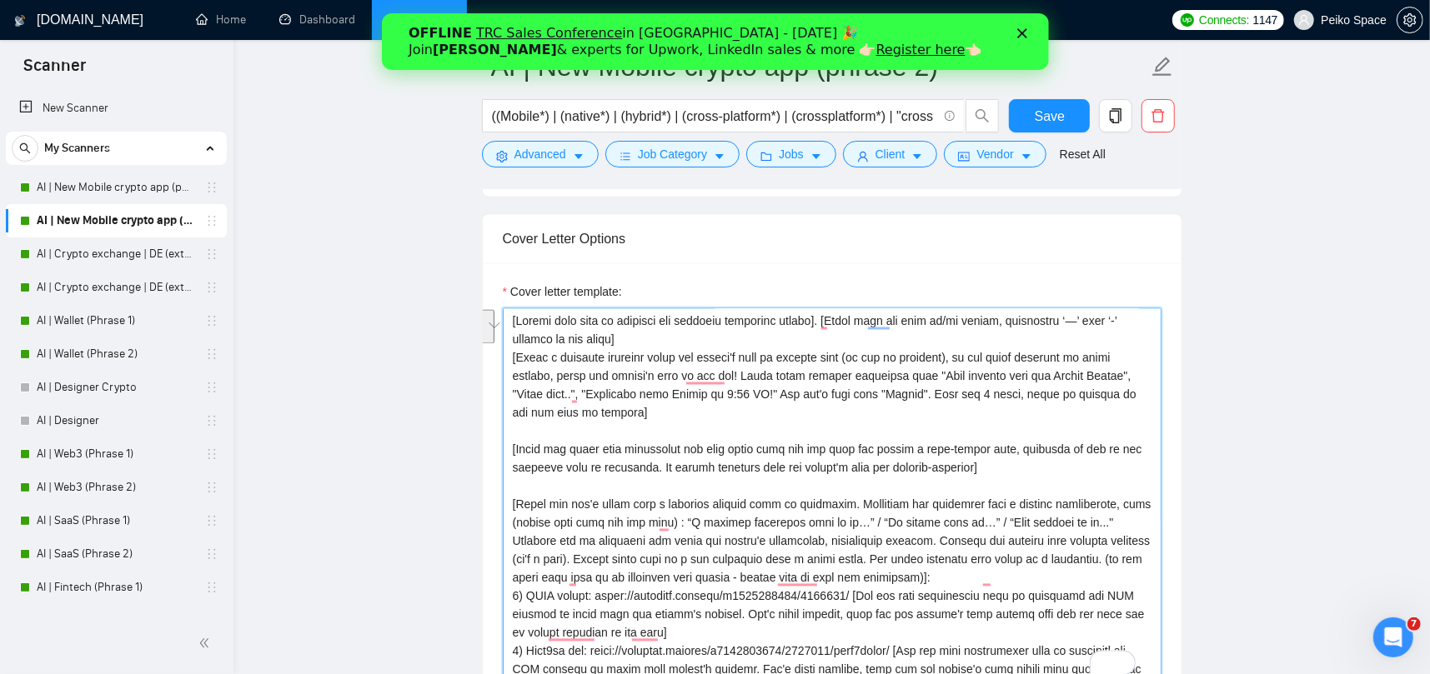
drag, startPoint x: 716, startPoint y: 460, endPoint x: 909, endPoint y: 463, distance: 192.6
click at [908, 463] on textarea "Cover letter template:" at bounding box center [832, 495] width 659 height 375
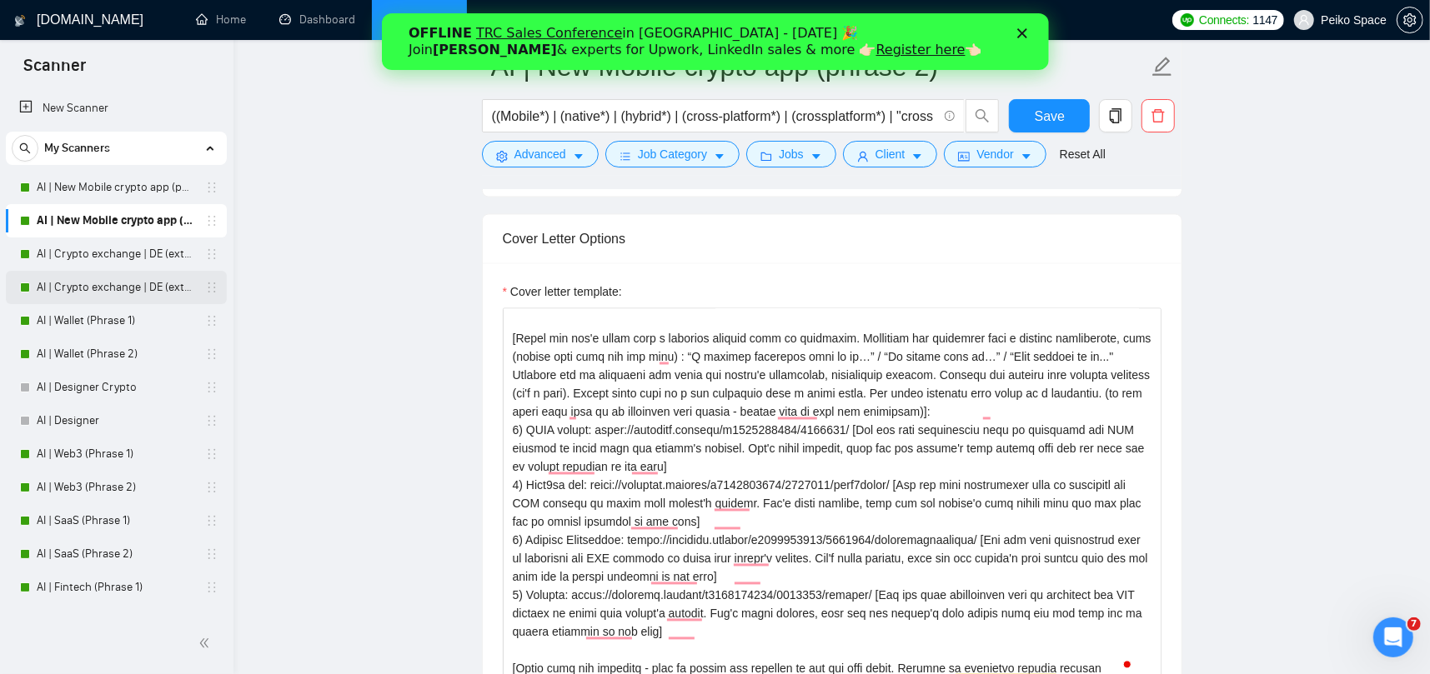
click at [112, 287] on link "AI | Crypto exchange | DE (extended) Phrase 2" at bounding box center [116, 287] width 158 height 33
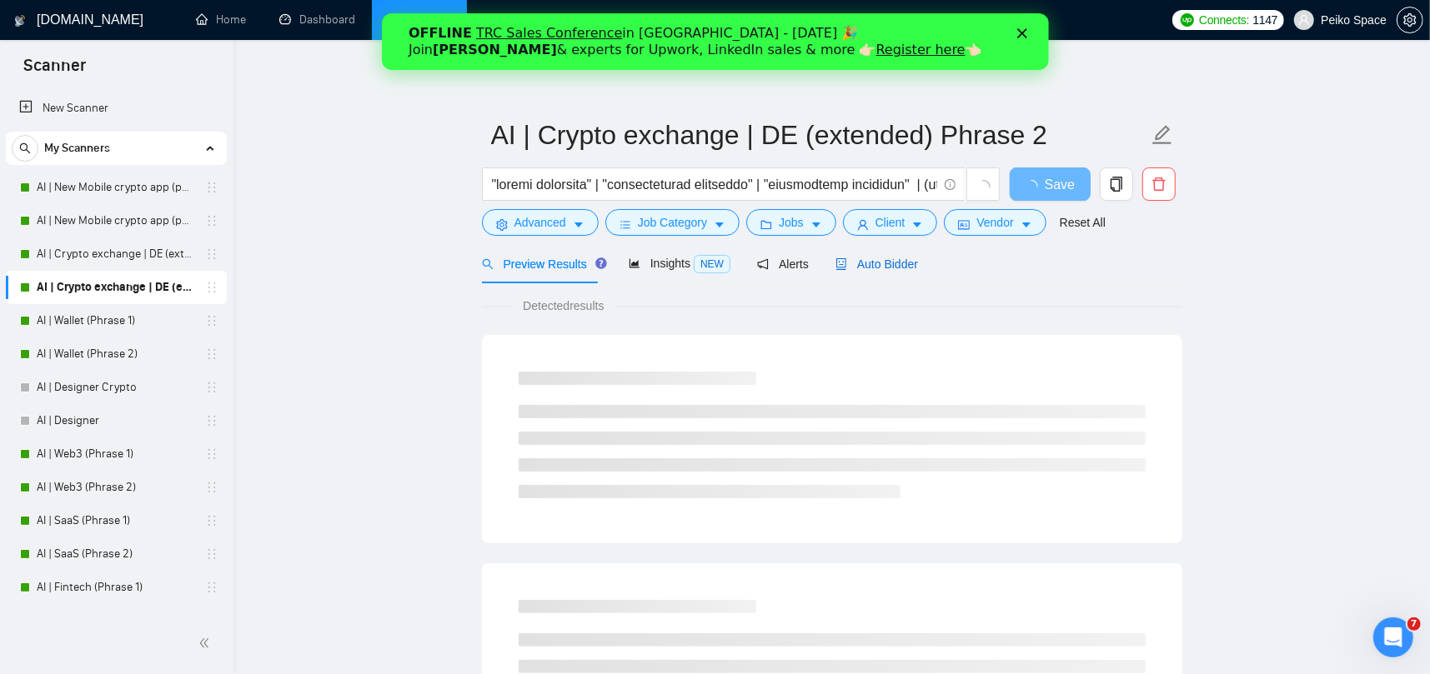
click at [856, 263] on span "Auto Bidder" at bounding box center [876, 264] width 83 height 13
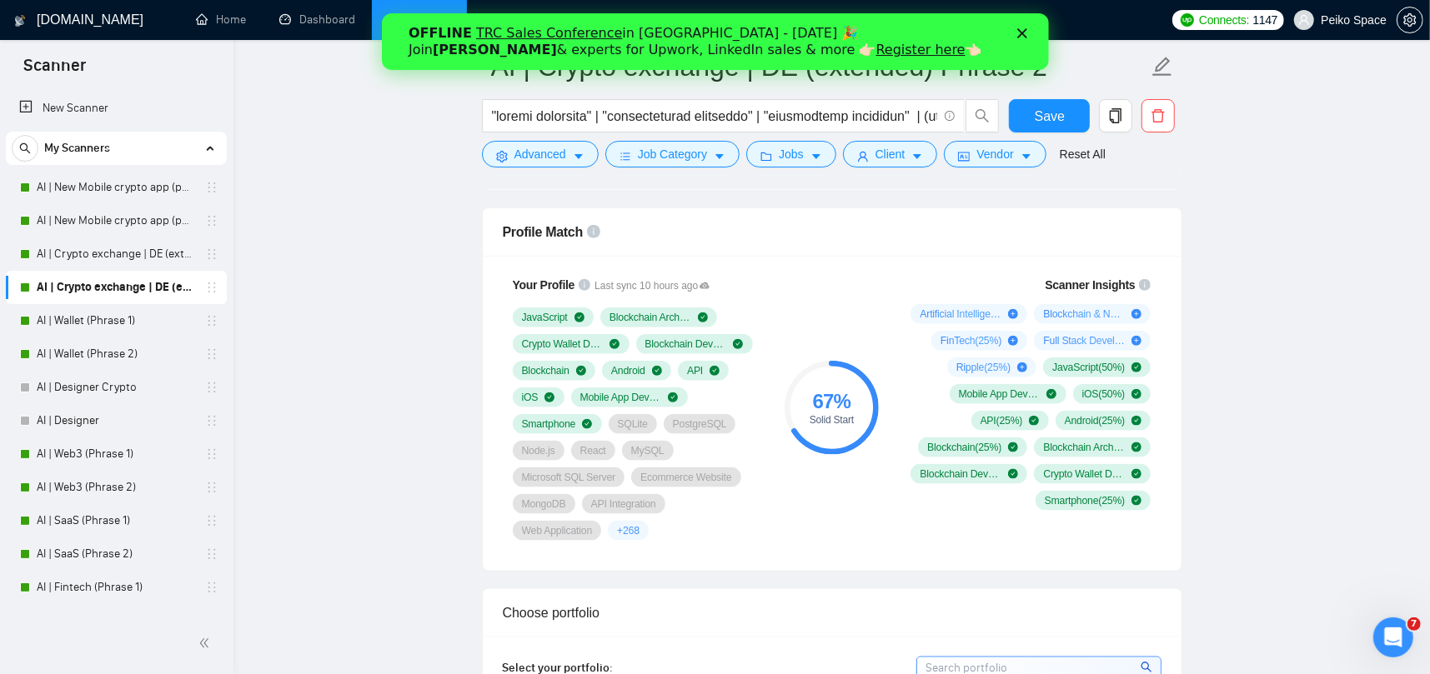
scroll to position [1250, 0]
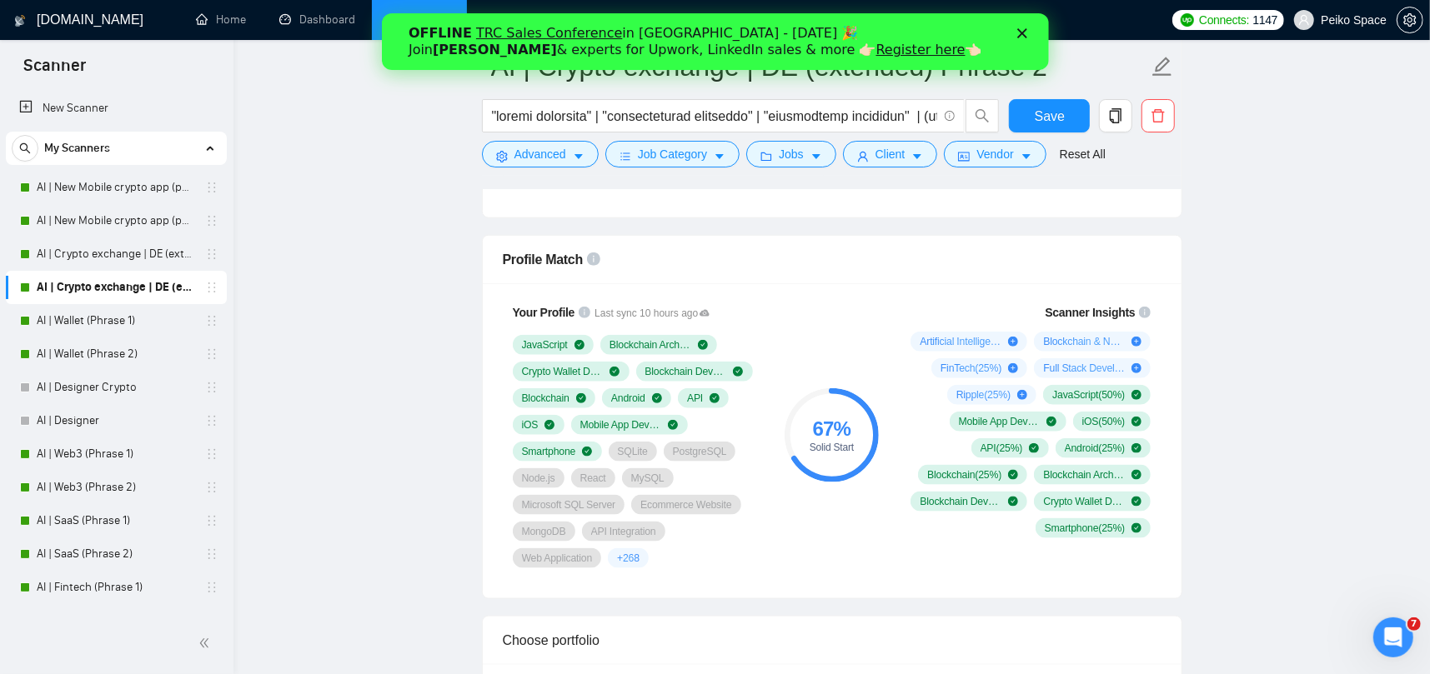
click at [1024, 28] on div "OFFLINE TRC Sales Conference in [GEOGRAPHIC_DATA] - [DATE] 🎉 Join [PERSON_NAME]…" at bounding box center [714, 41] width 667 height 43
click at [1019, 30] on polygon "Закрыть" at bounding box center [1021, 33] width 10 height 10
